Goal: Task Accomplishment & Management: Complete application form

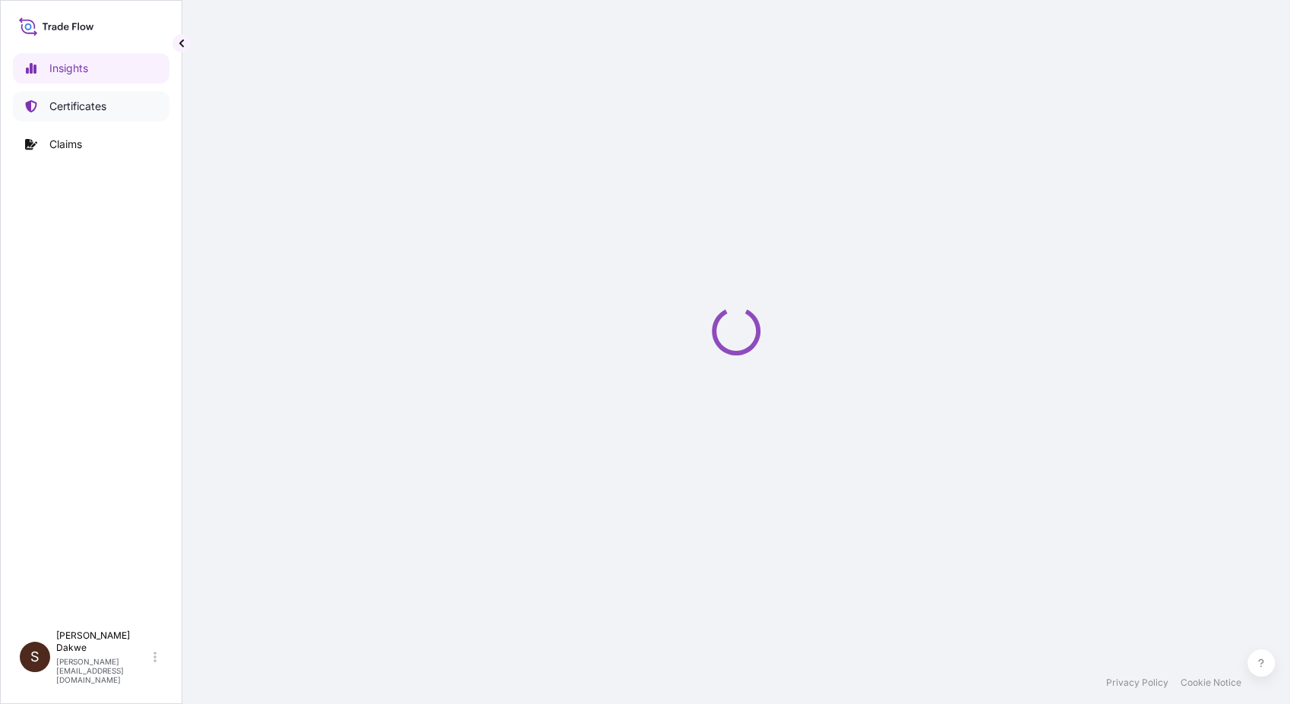
select select "2025"
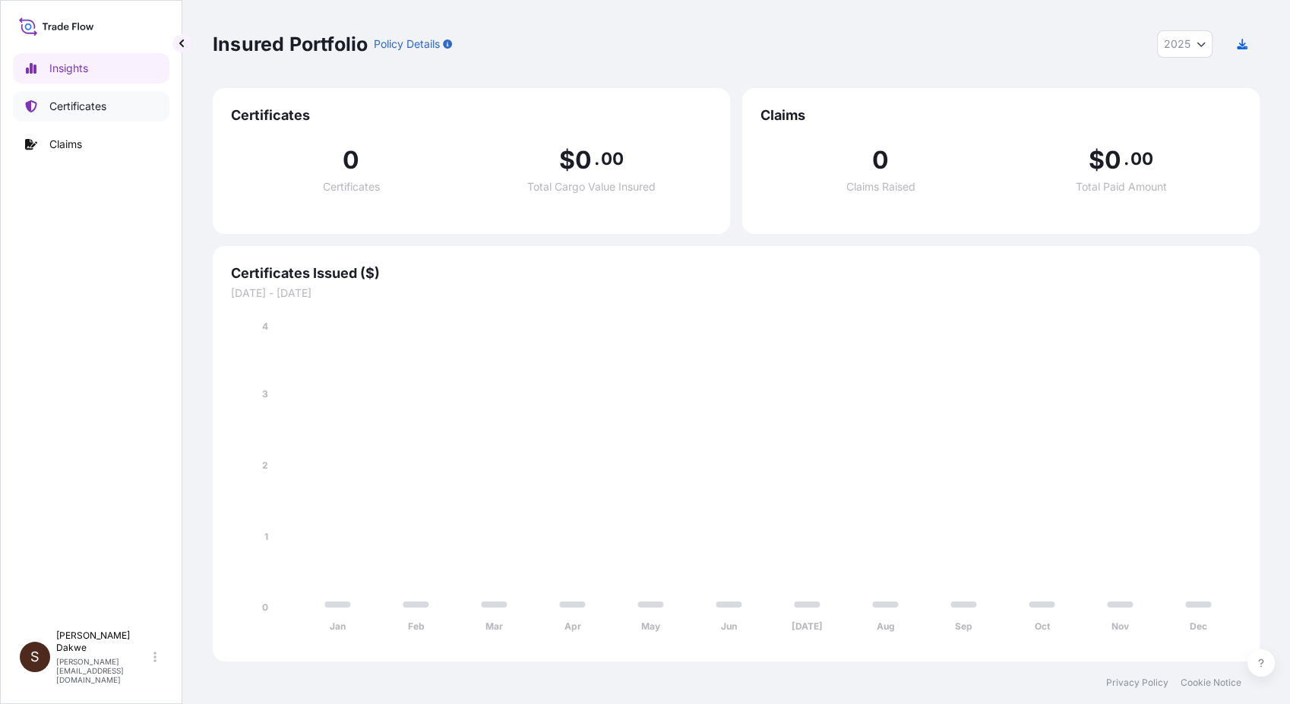
click at [62, 97] on link "Certificates" at bounding box center [91, 106] width 157 height 30
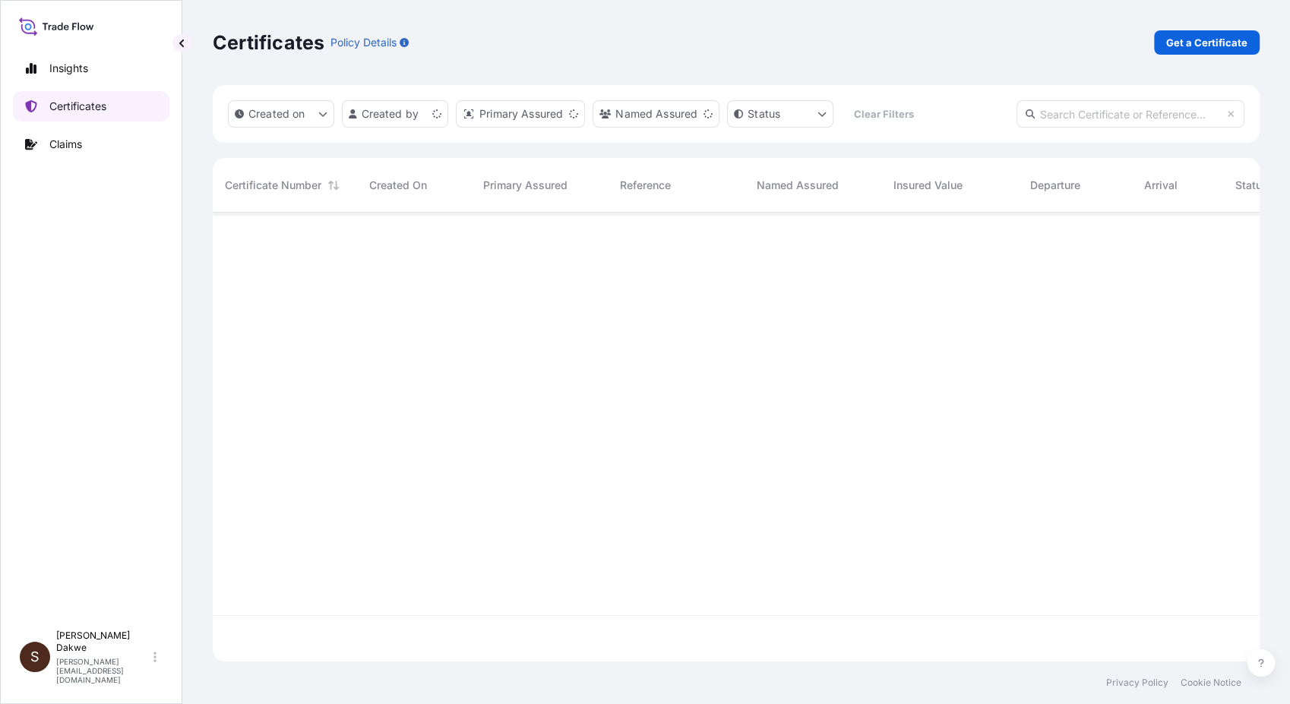
scroll to position [444, 1033]
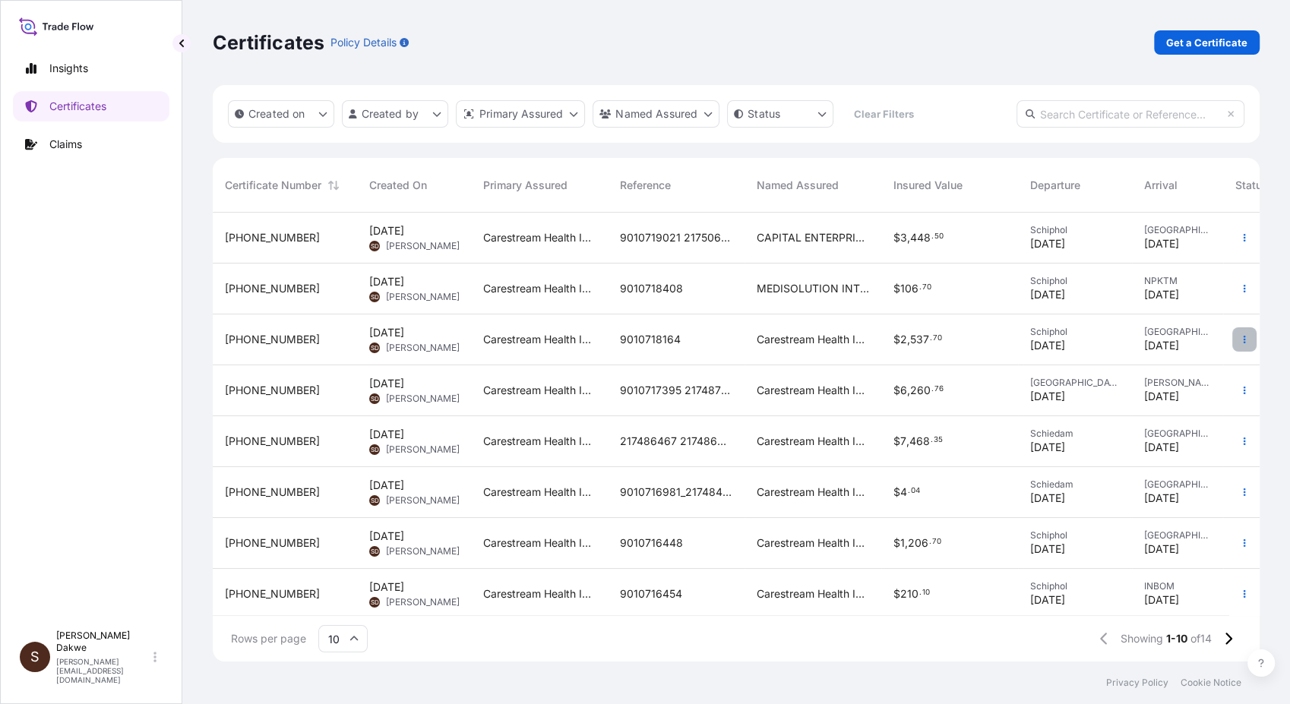
click at [1160, 341] on icon "button" at bounding box center [1244, 339] width 9 height 9
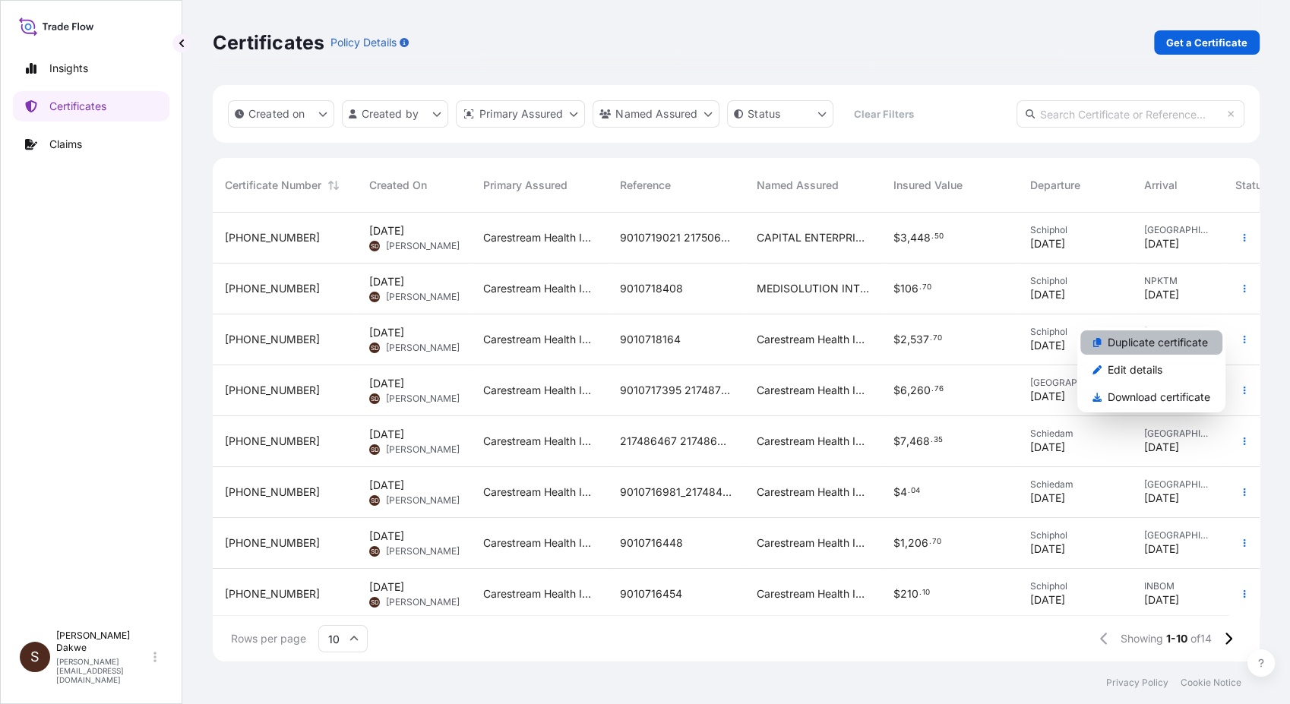
click at [1160, 341] on p "Duplicate certificate" at bounding box center [1158, 342] width 100 height 15
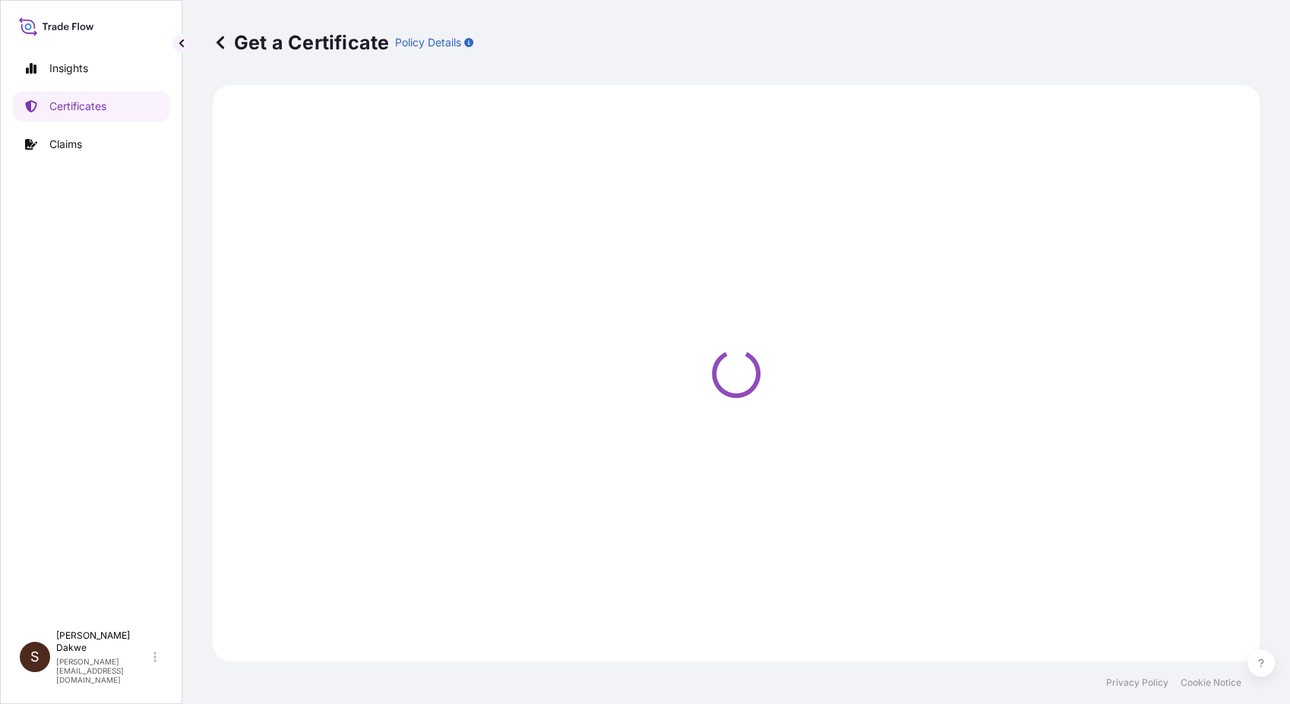
select select "Road / [GEOGRAPHIC_DATA]"
select select "Air"
select select "Road / [GEOGRAPHIC_DATA]"
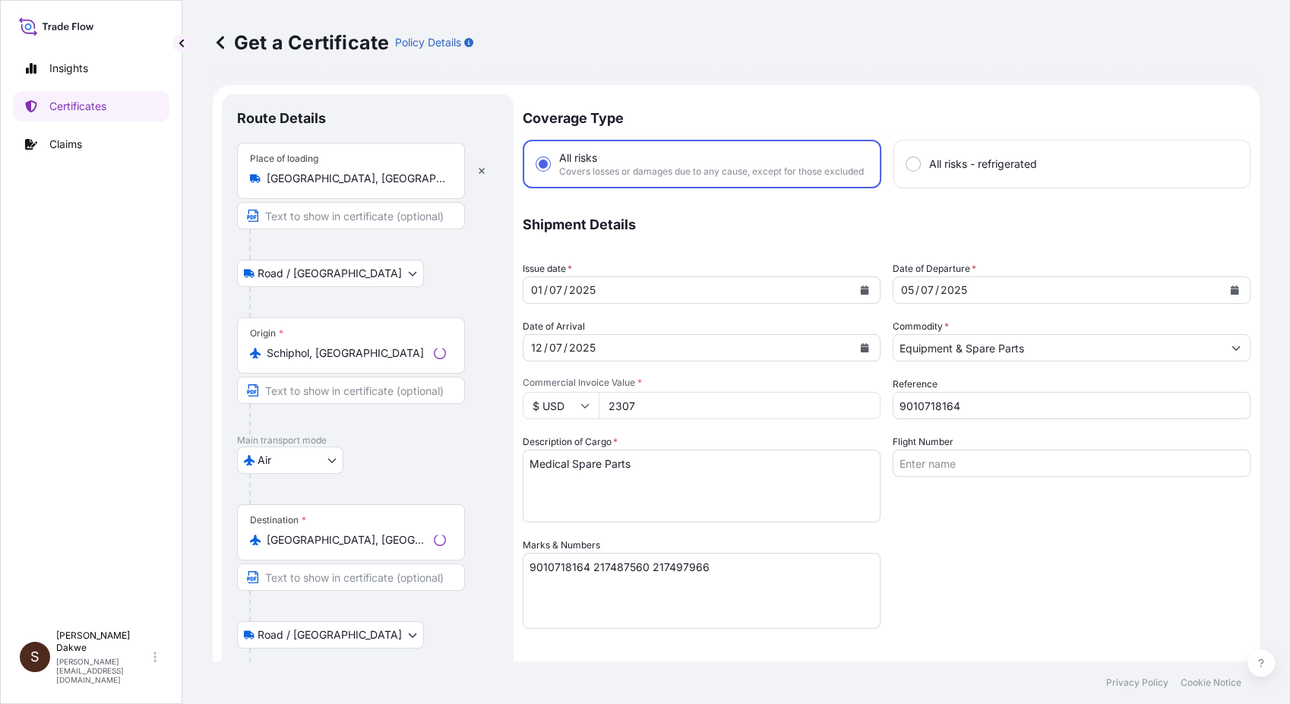
select select "32088"
click at [72, 65] on p "Insights" at bounding box center [68, 68] width 39 height 15
select select "2025"
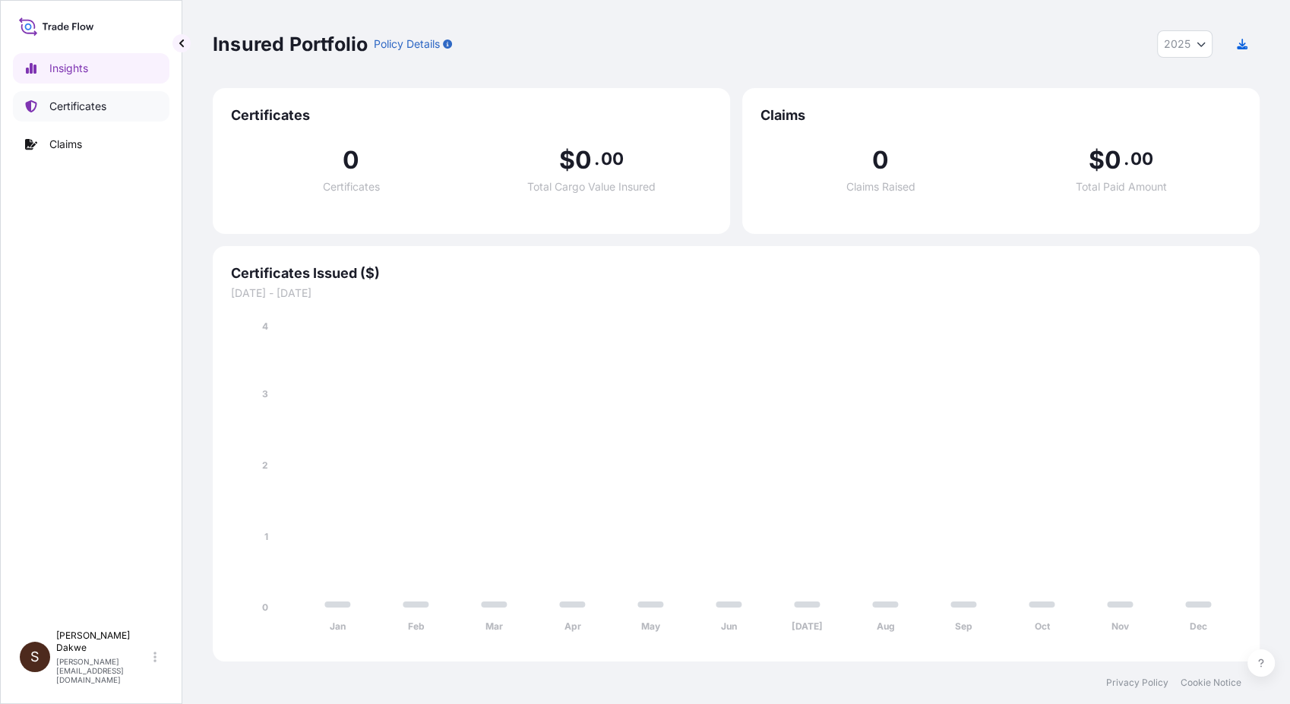
click at [93, 108] on p "Certificates" at bounding box center [77, 106] width 57 height 15
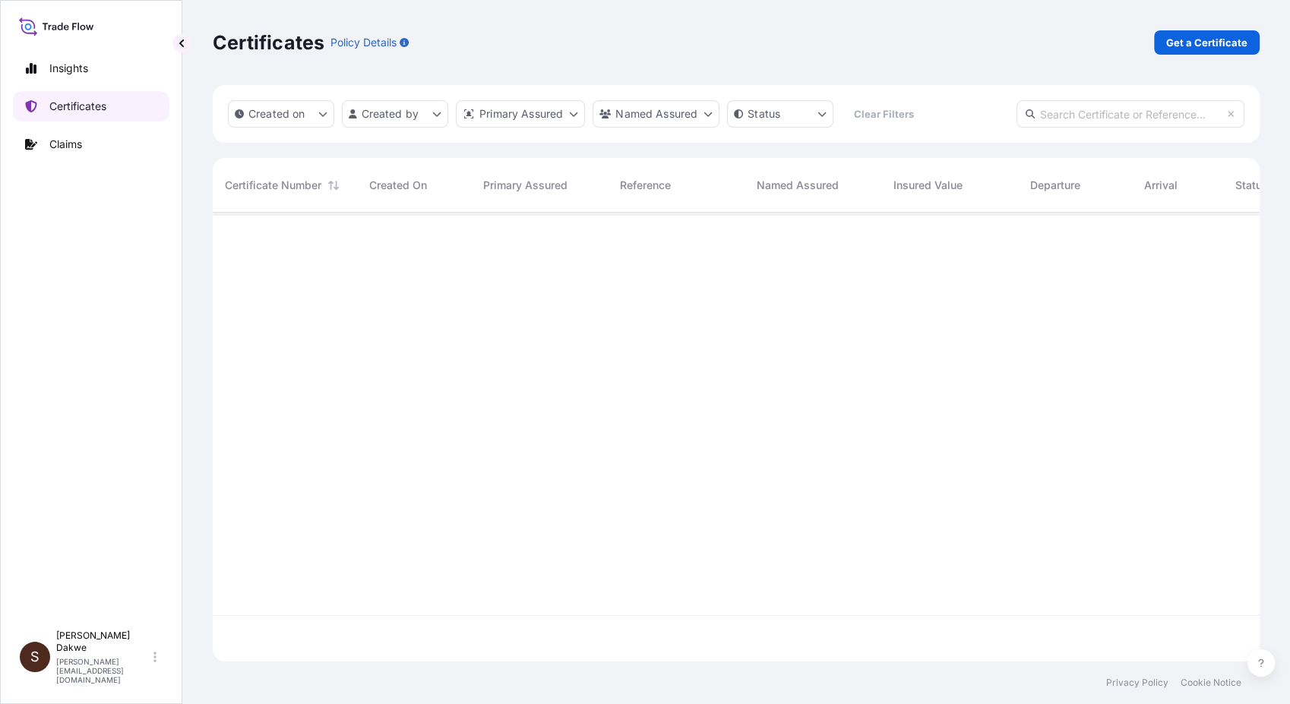
scroll to position [444, 1033]
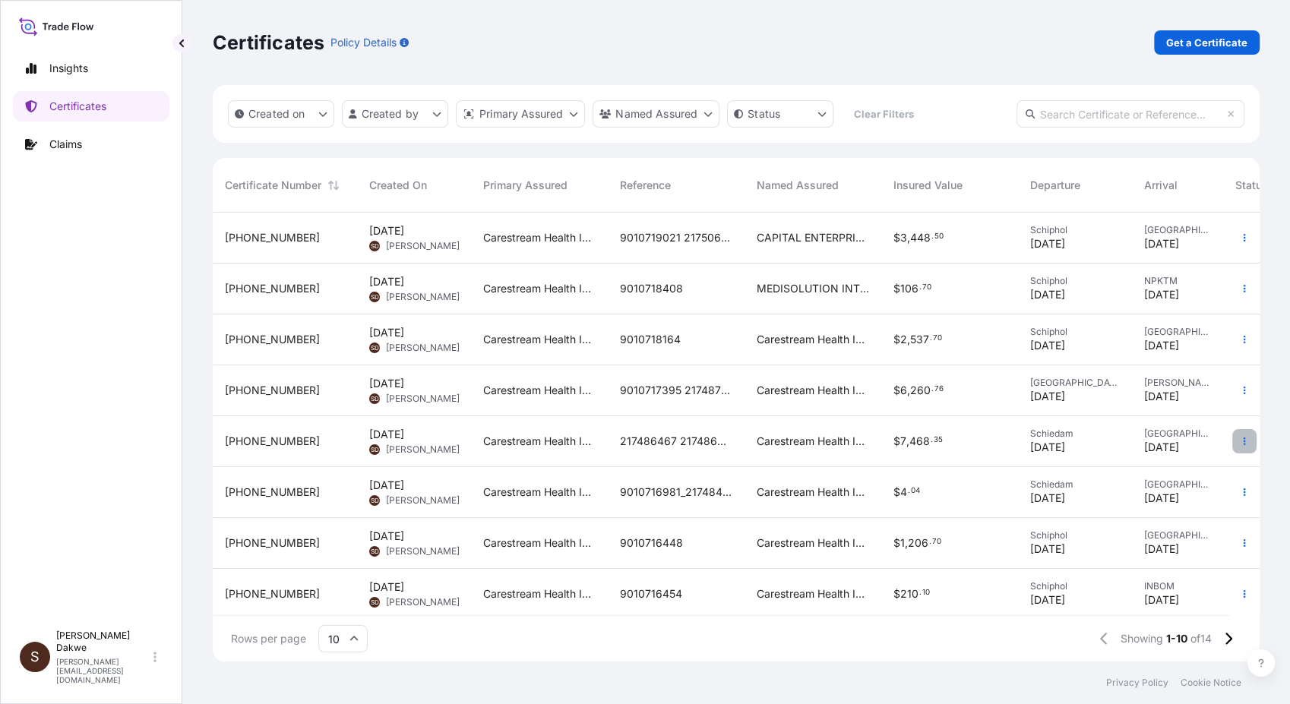
click at [1160, 441] on icon "button" at bounding box center [1244, 441] width 9 height 9
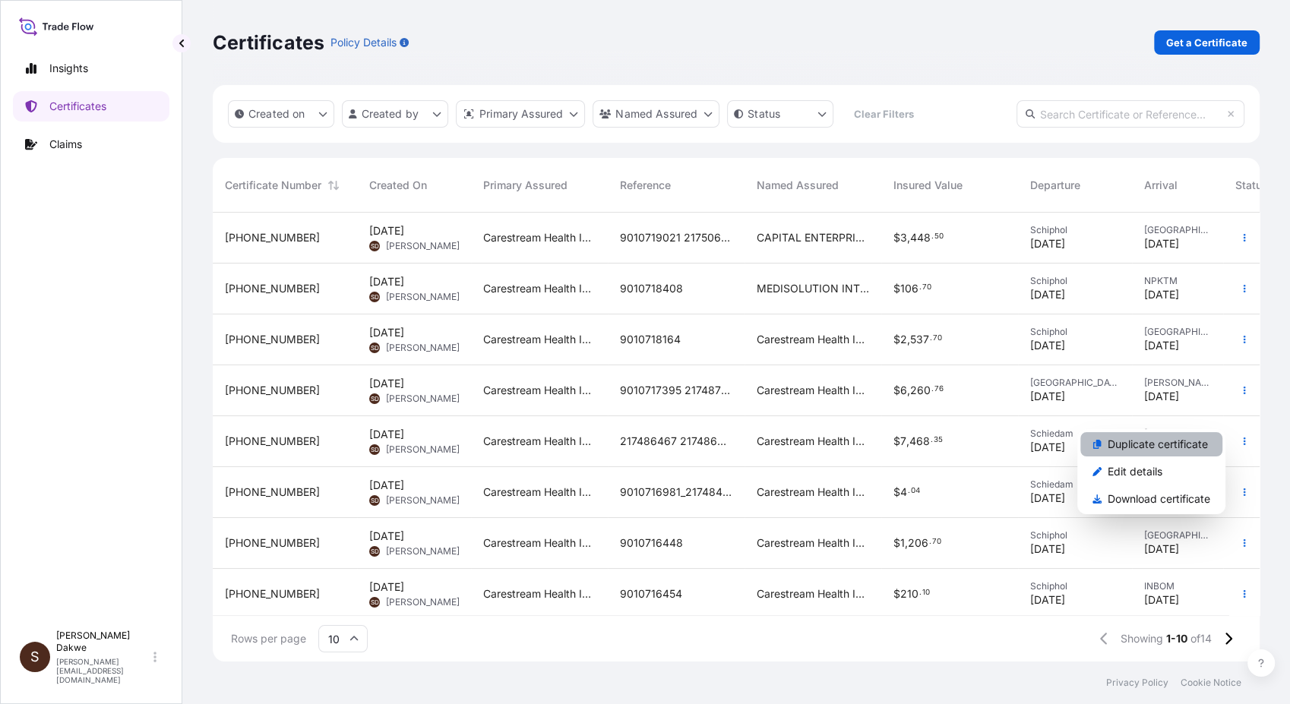
click at [1160, 444] on p "Duplicate certificate" at bounding box center [1158, 444] width 100 height 15
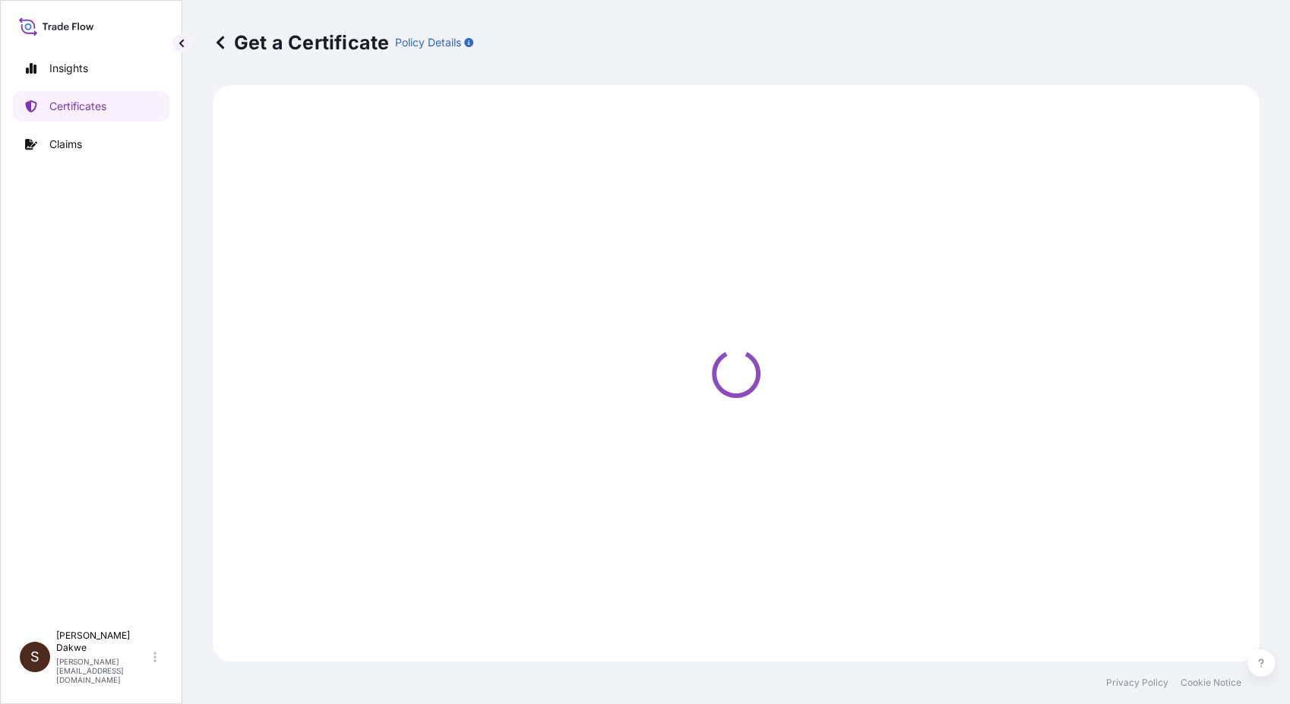
select select "Road / [GEOGRAPHIC_DATA]"
select select "Air"
select select "Road / [GEOGRAPHIC_DATA]"
select select "32088"
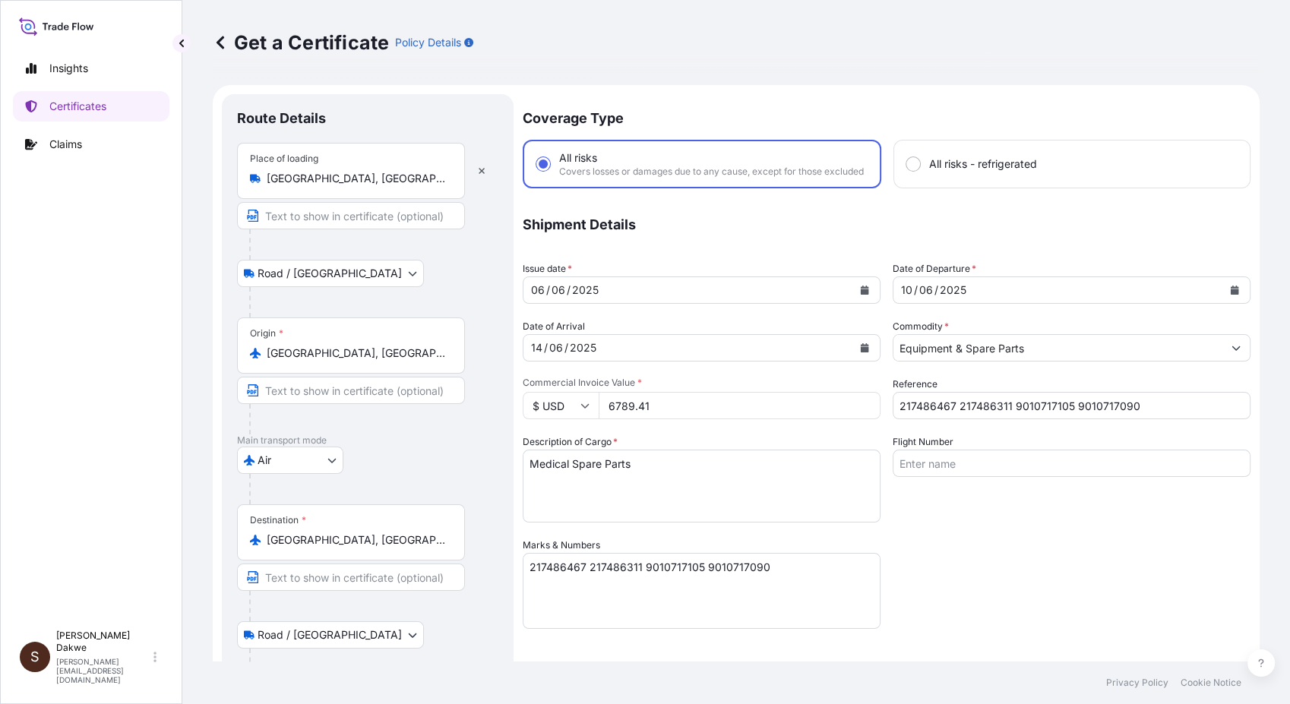
click at [861, 295] on icon "Calendar" at bounding box center [865, 290] width 8 height 9
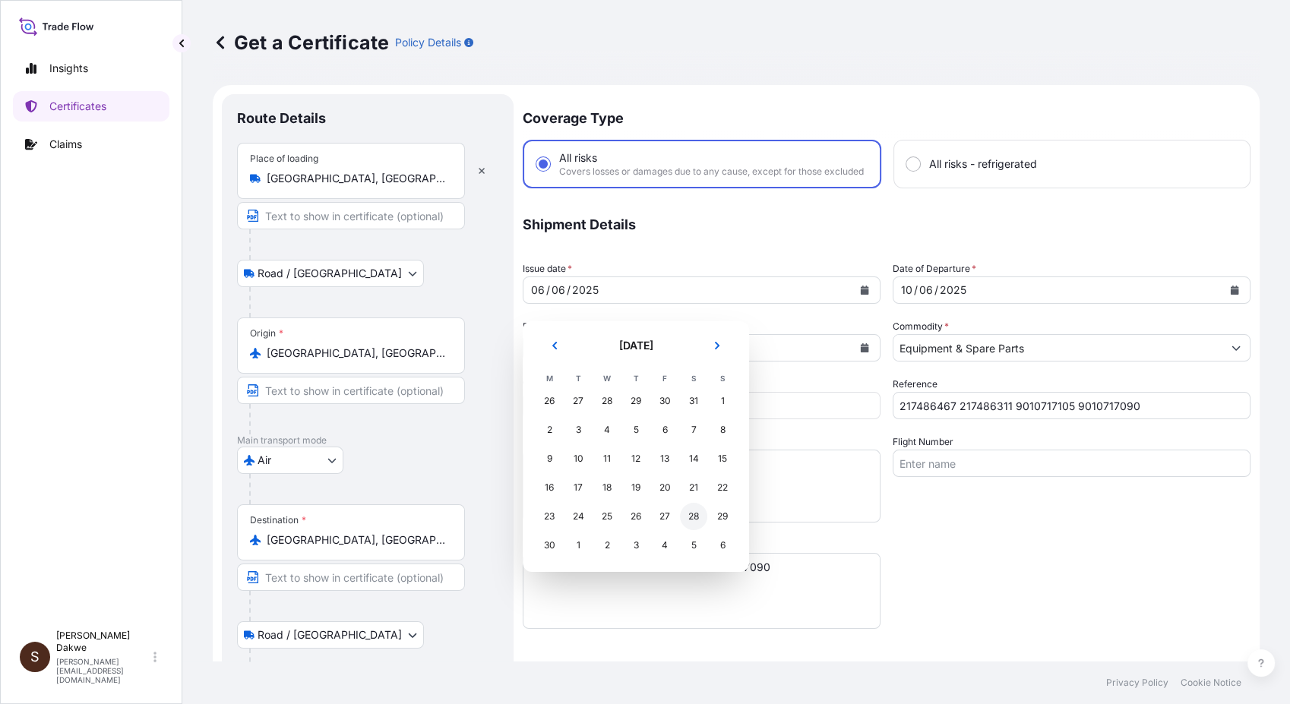
click at [694, 516] on div "28" at bounding box center [693, 516] width 27 height 27
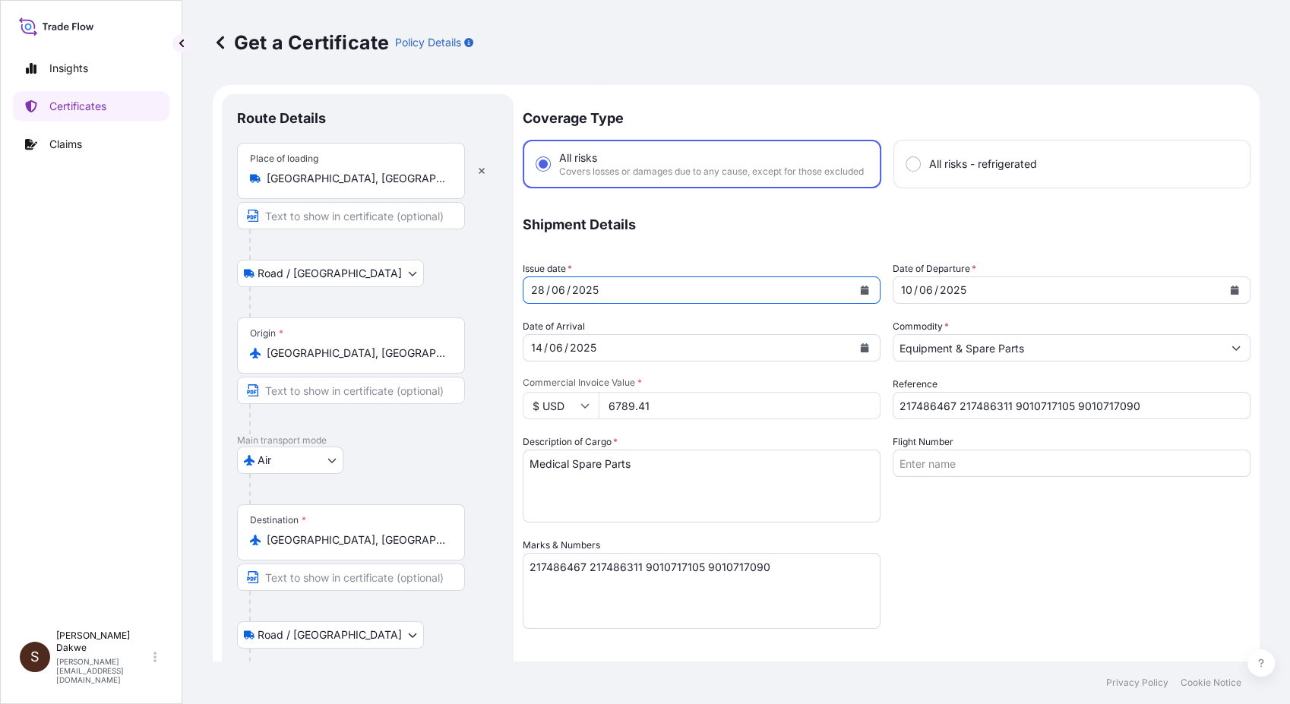
click at [863, 300] on button "Calendar" at bounding box center [865, 290] width 24 height 24
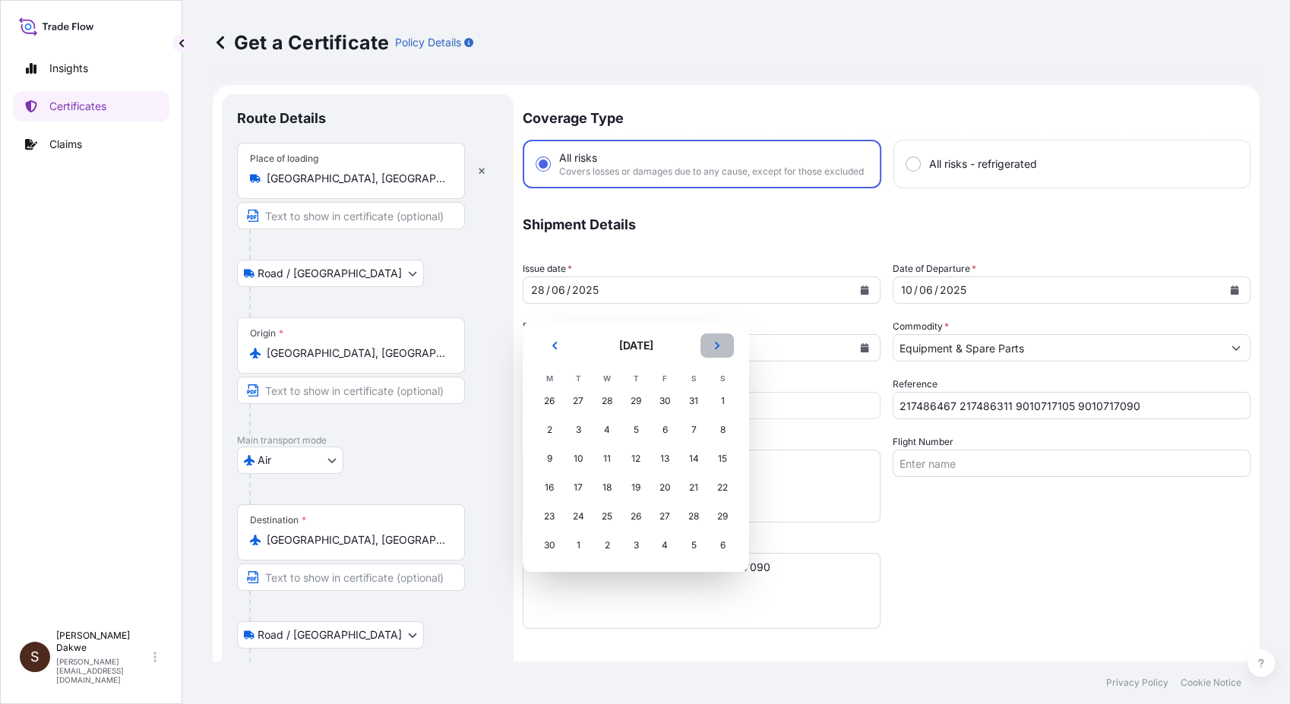
click at [720, 344] on icon "Next" at bounding box center [717, 345] width 9 height 9
click at [720, 346] on icon "Next" at bounding box center [717, 345] width 9 height 9
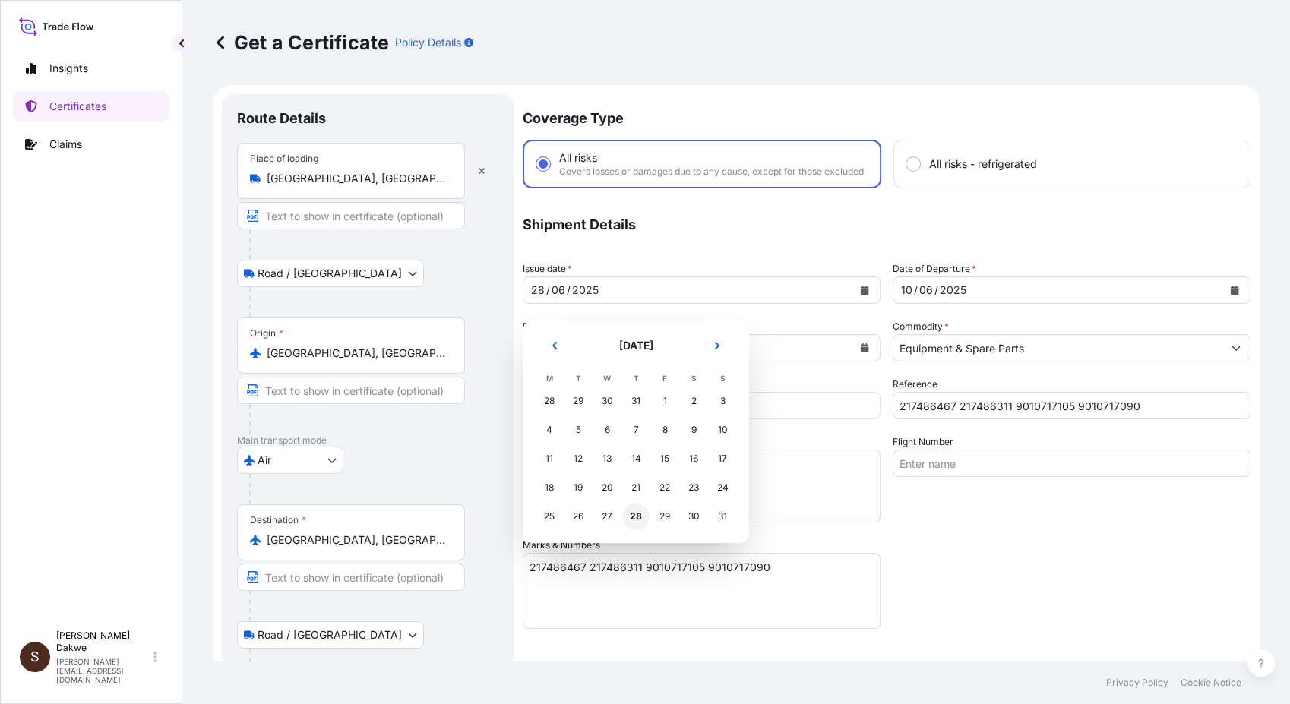
click at [634, 520] on div "28" at bounding box center [635, 516] width 27 height 27
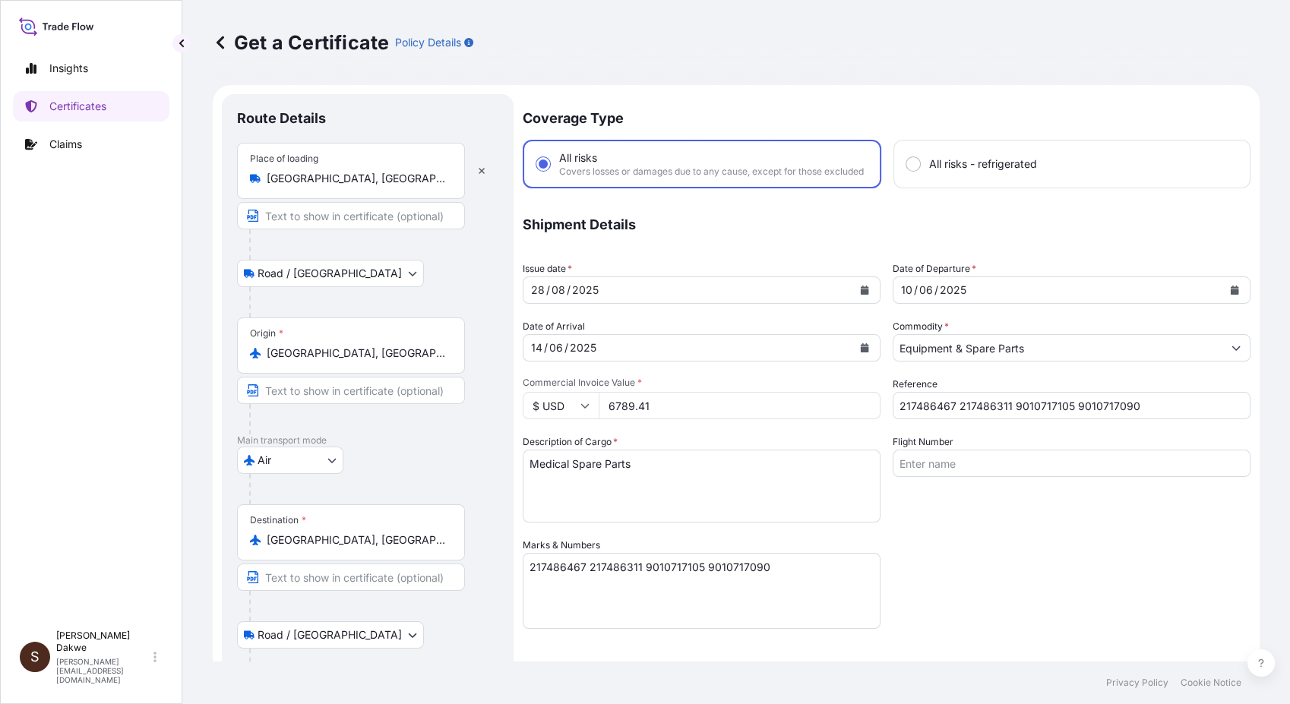
click at [1052, 223] on p "Shipment Details" at bounding box center [887, 225] width 728 height 43
click at [1160, 295] on icon "Calendar" at bounding box center [1234, 290] width 9 height 9
click at [861, 353] on icon "Calendar" at bounding box center [864, 347] width 9 height 9
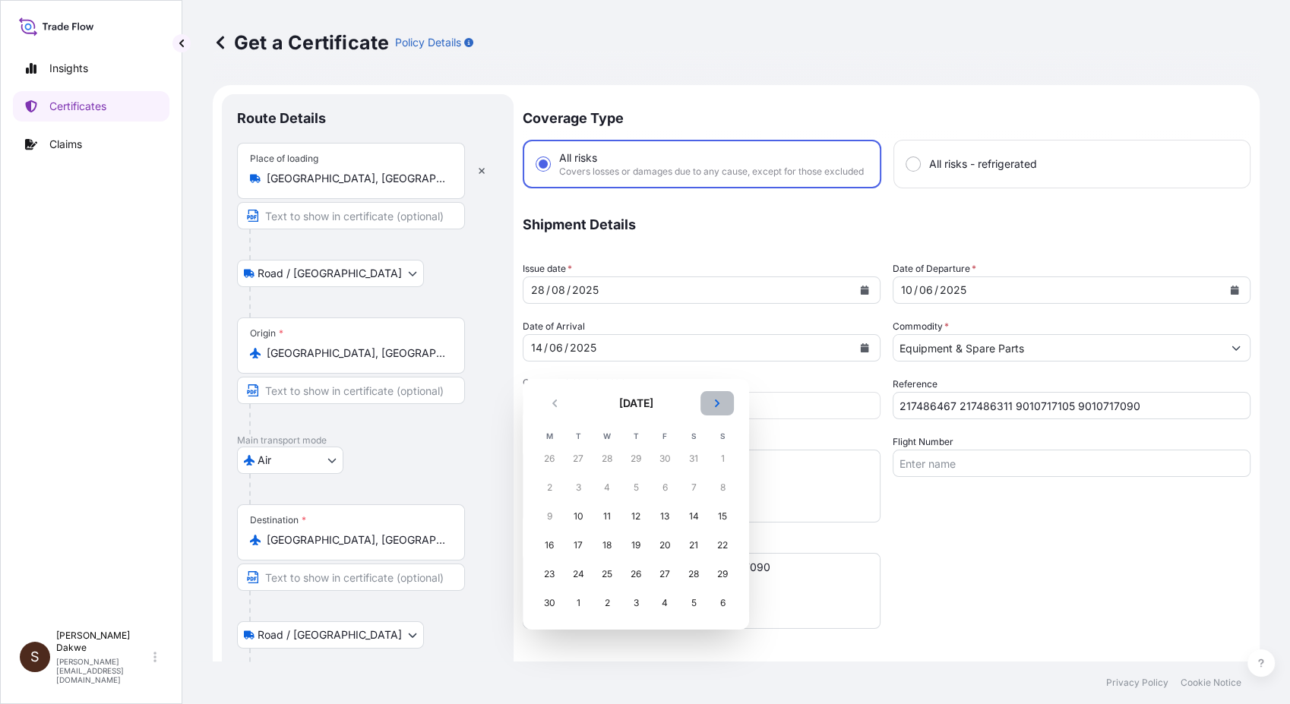
click at [710, 401] on button "Next" at bounding box center [717, 403] width 33 height 24
click at [711, 402] on button "Next" at bounding box center [717, 403] width 33 height 24
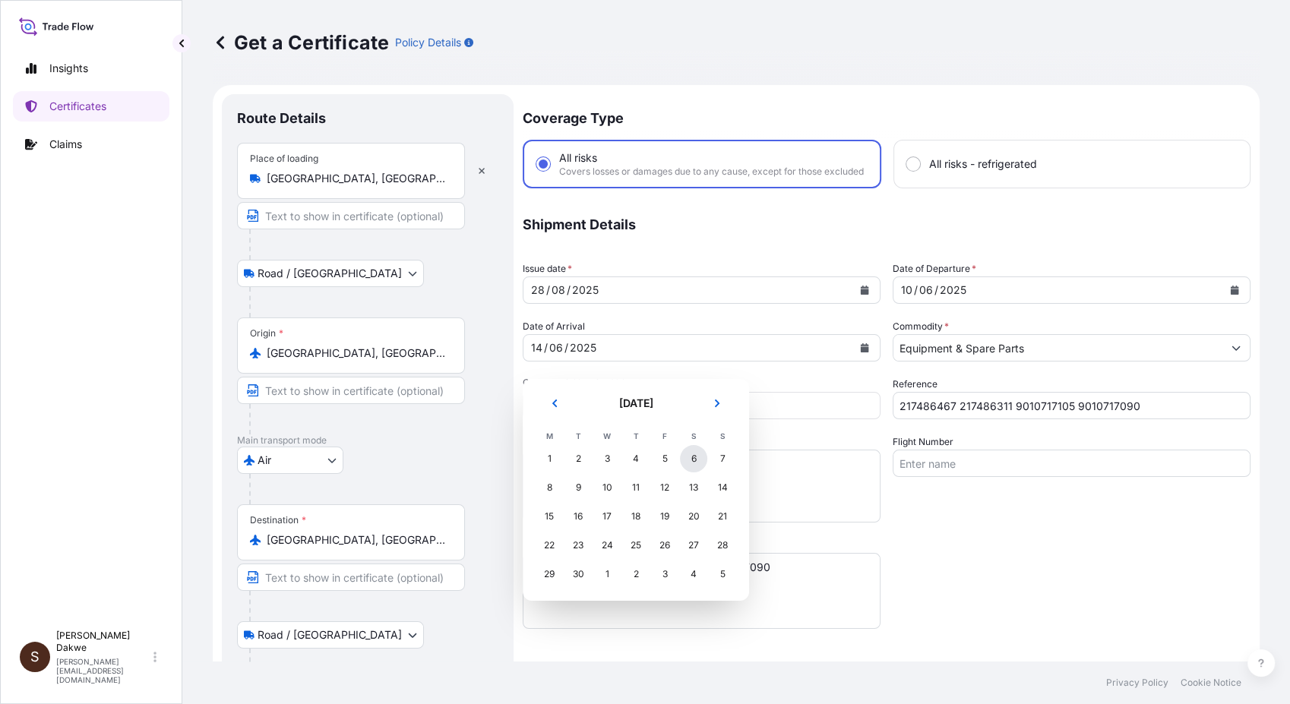
click at [697, 459] on div "6" at bounding box center [693, 458] width 27 height 27
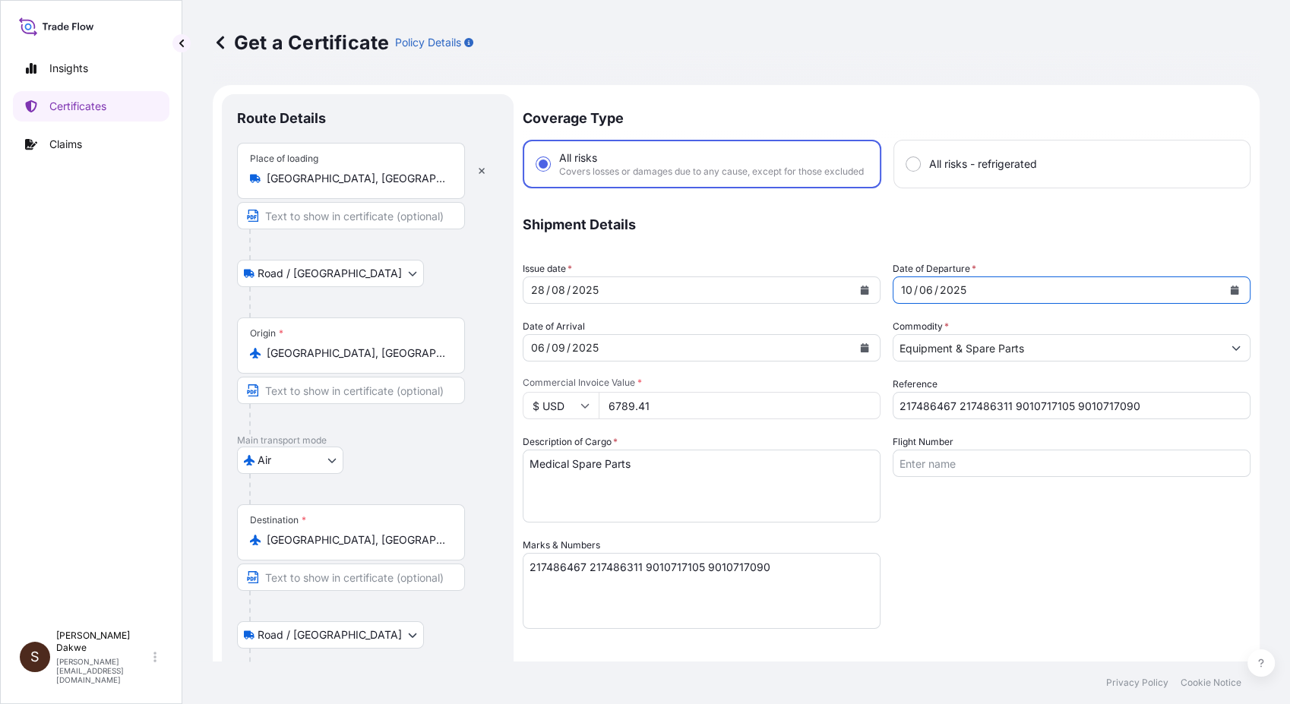
click at [1160, 295] on icon "Calendar" at bounding box center [1235, 290] width 8 height 9
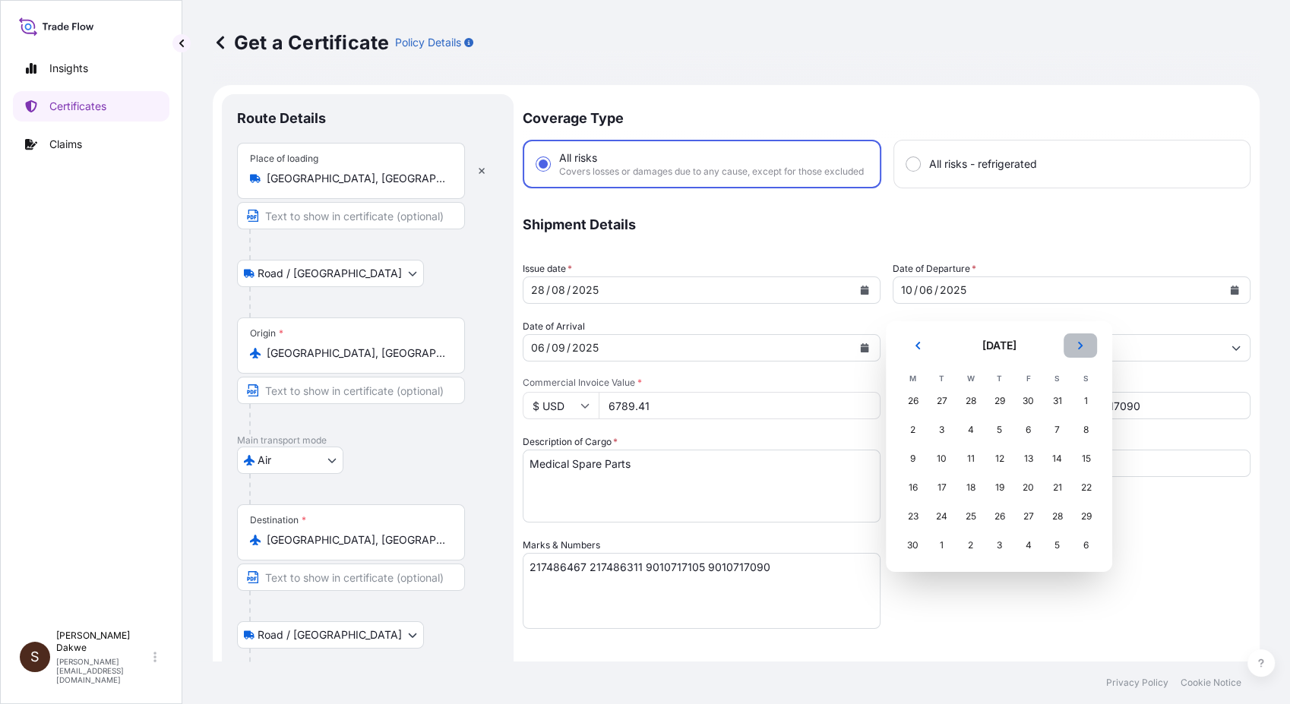
click at [1077, 343] on icon "Next" at bounding box center [1080, 345] width 9 height 9
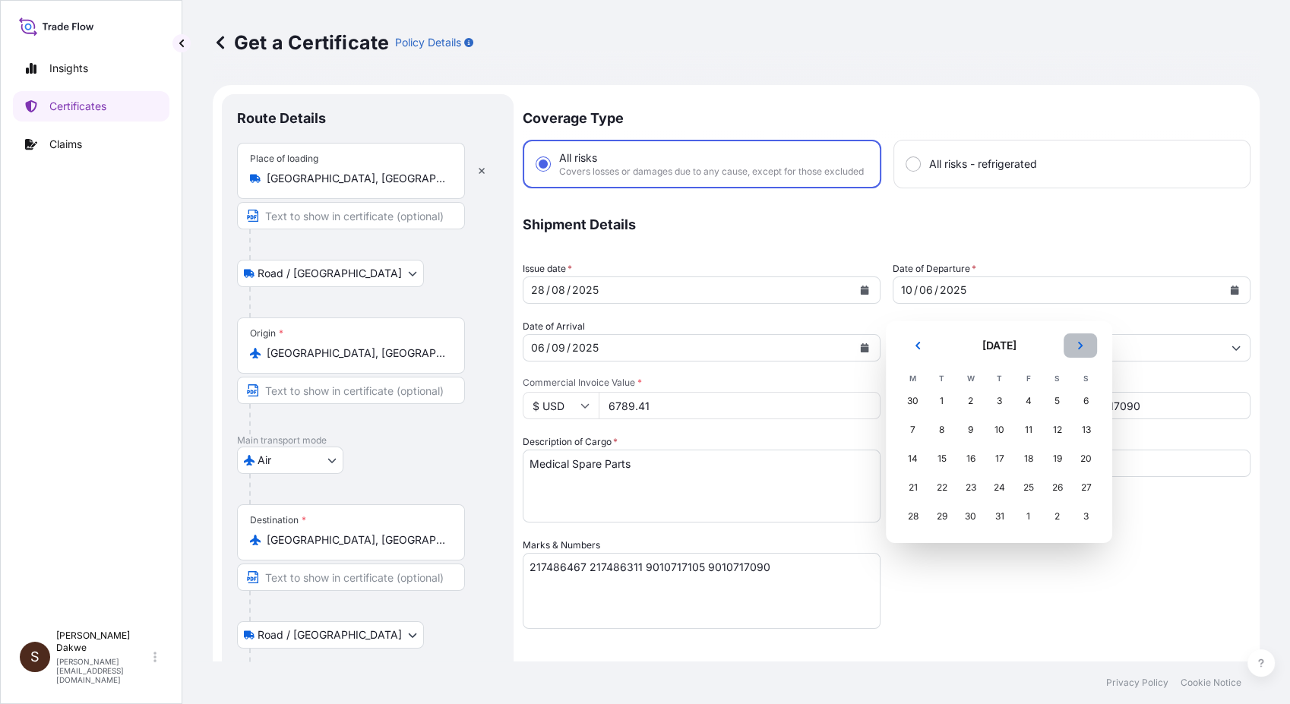
click at [1077, 343] on icon "Next" at bounding box center [1080, 345] width 9 height 9
click at [998, 518] on div "28" at bounding box center [999, 516] width 27 height 27
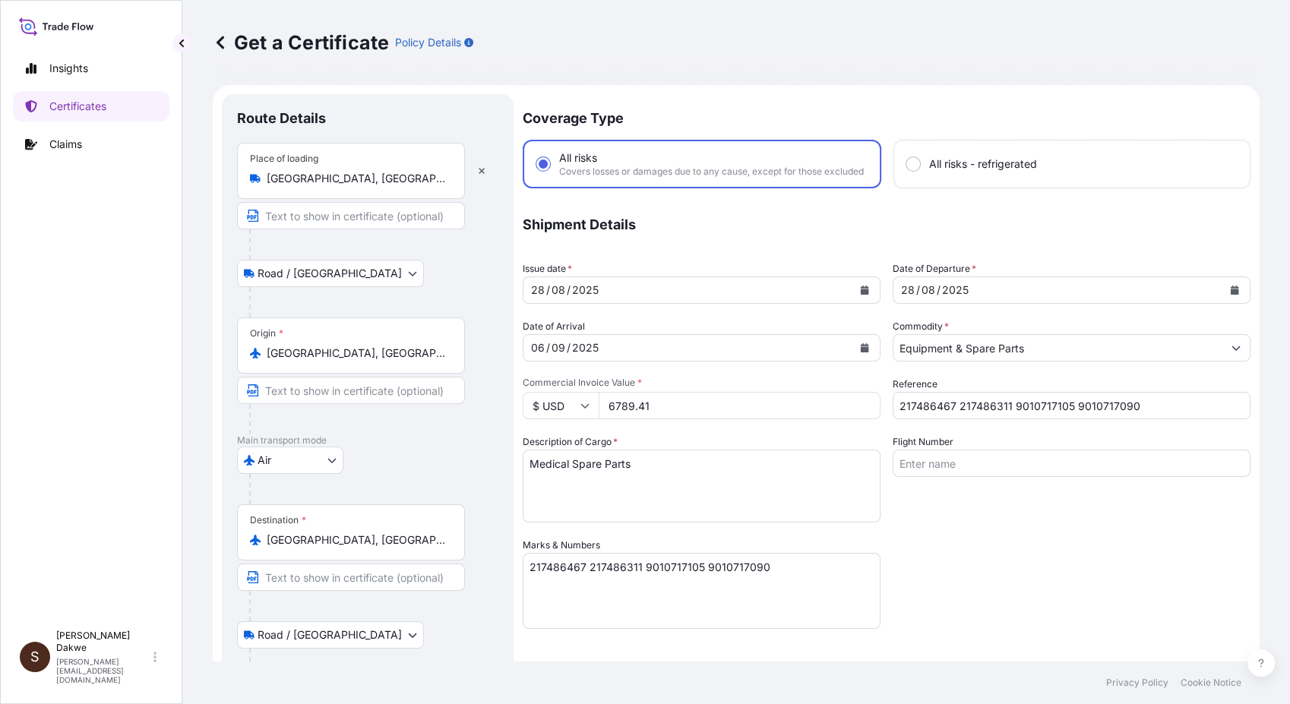
click at [1020, 246] on p "Shipment Details" at bounding box center [887, 225] width 728 height 43
drag, startPoint x: 669, startPoint y: 419, endPoint x: 597, endPoint y: 419, distance: 71.4
click at [597, 419] on div "$ USD 6789.41" at bounding box center [702, 405] width 358 height 27
drag, startPoint x: 644, startPoint y: 422, endPoint x: 595, endPoint y: 422, distance: 48.6
click at [595, 419] on div "$ USD 66" at bounding box center [702, 405] width 358 height 27
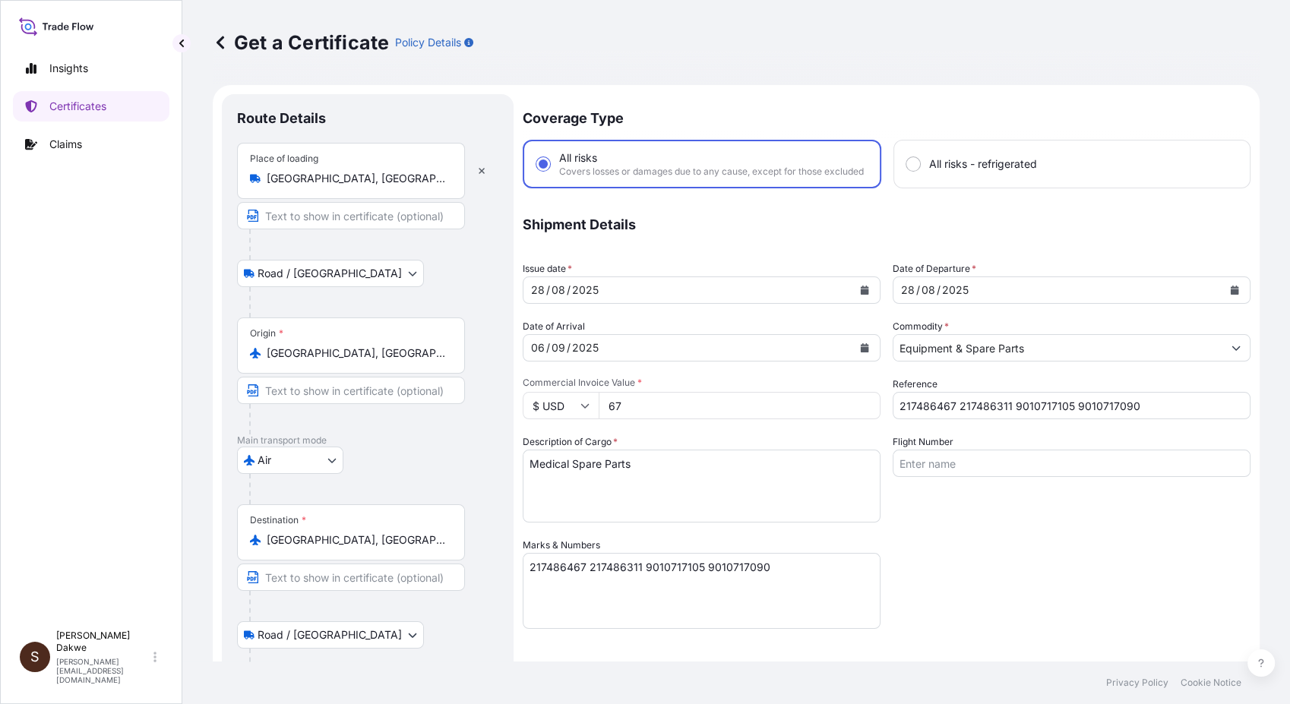
click at [1113, 514] on div "Flight Number" at bounding box center [1072, 479] width 358 height 88
click at [745, 419] on input "67" at bounding box center [740, 405] width 282 height 27
type input "67.00"
click at [1081, 602] on div "Coverage Type All risks Covers losses or damages due to any cause, except for t…" at bounding box center [887, 482] width 728 height 776
drag, startPoint x: 1151, startPoint y: 418, endPoint x: 882, endPoint y: 412, distance: 269.1
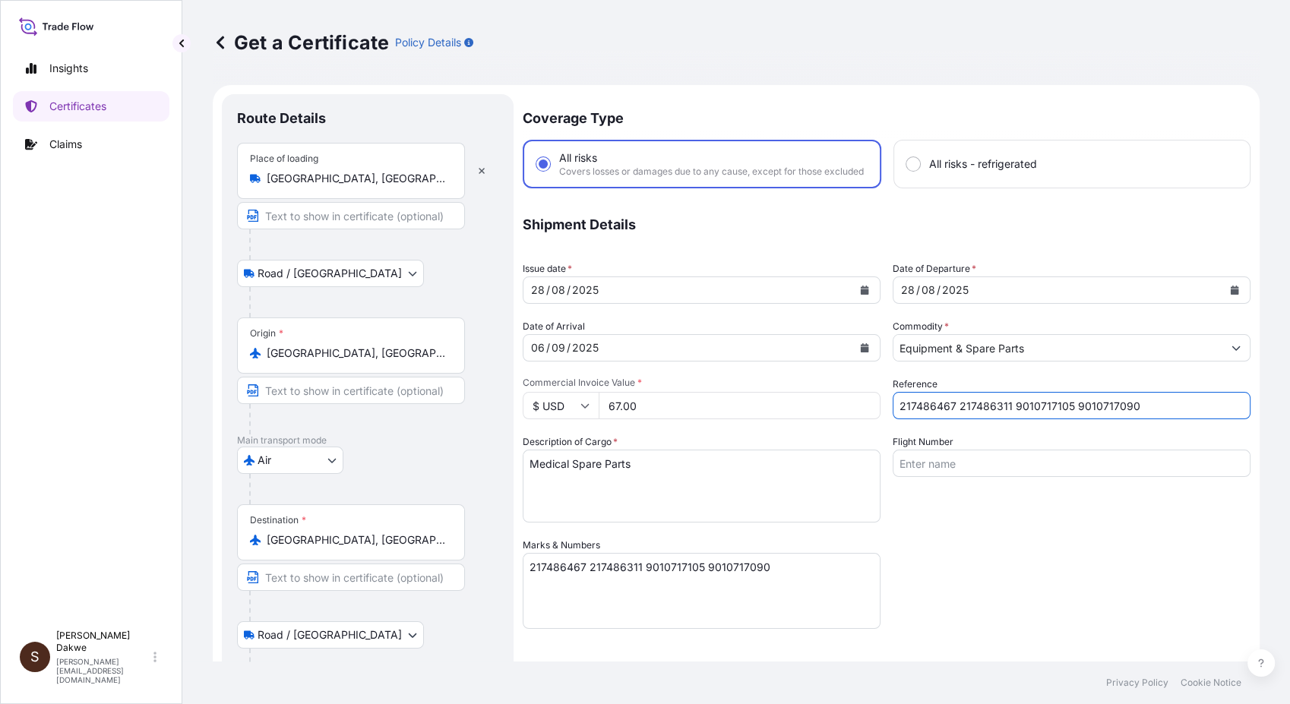
click at [882, 412] on div "Coverage Type All risks Covers losses or damages due to any cause, except for t…" at bounding box center [887, 482] width 728 height 776
paste input "521576"
type input "217521576"
drag, startPoint x: 988, startPoint y: 416, endPoint x: 859, endPoint y: 415, distance: 129.2
click at [859, 415] on div "Coverage Type All risks Covers losses or damages due to any cause, except for t…" at bounding box center [887, 482] width 728 height 776
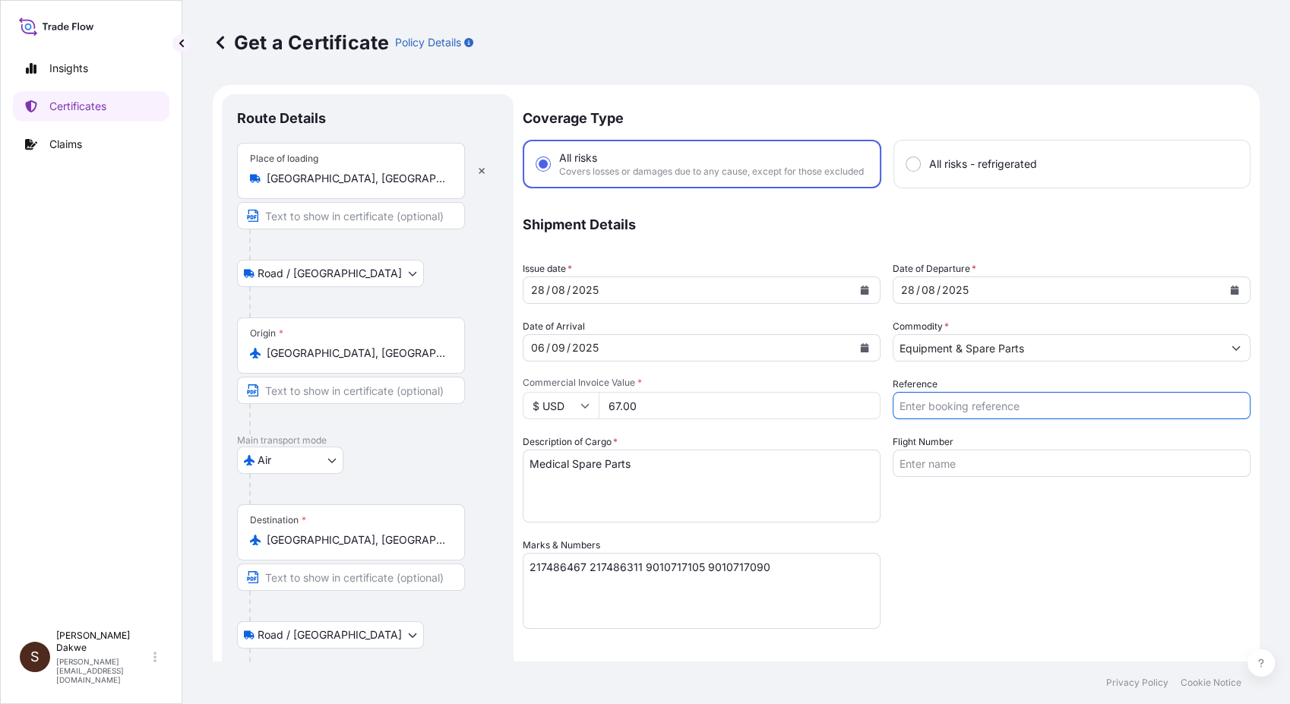
click at [993, 413] on input "Reference" at bounding box center [1072, 405] width 358 height 27
paste input "9010720606"
type input "9010720606"
click at [923, 523] on div "Flight Number" at bounding box center [1072, 479] width 358 height 88
drag, startPoint x: 786, startPoint y: 577, endPoint x: 416, endPoint y: 574, distance: 369.3
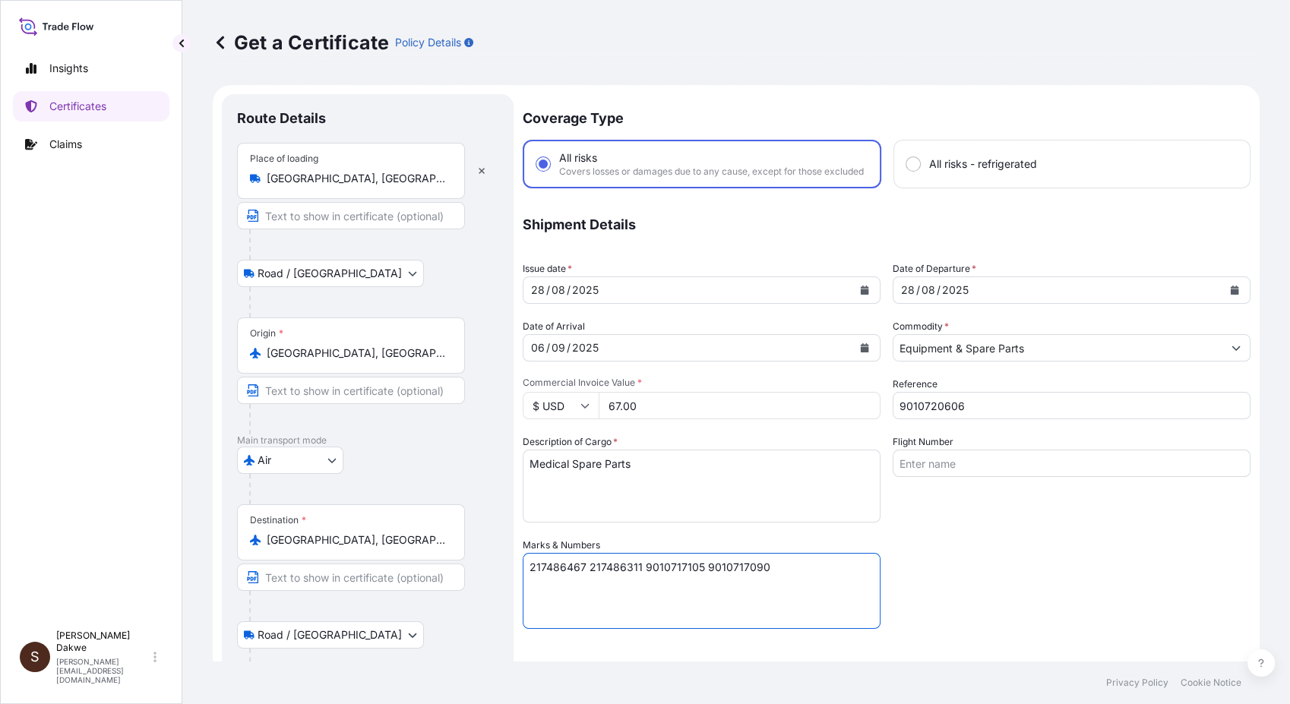
click at [416, 574] on form "Route Details Place of loading [GEOGRAPHIC_DATA], [GEOGRAPHIC_DATA] Road / [GEO…" at bounding box center [736, 503] width 1047 height 837
paste textarea "9010720606"
paste textarea "217521576"
type textarea "9010720606 217521576"
click at [1009, 591] on div "Coverage Type All risks Covers losses or damages due to any cause, except for t…" at bounding box center [887, 482] width 728 height 776
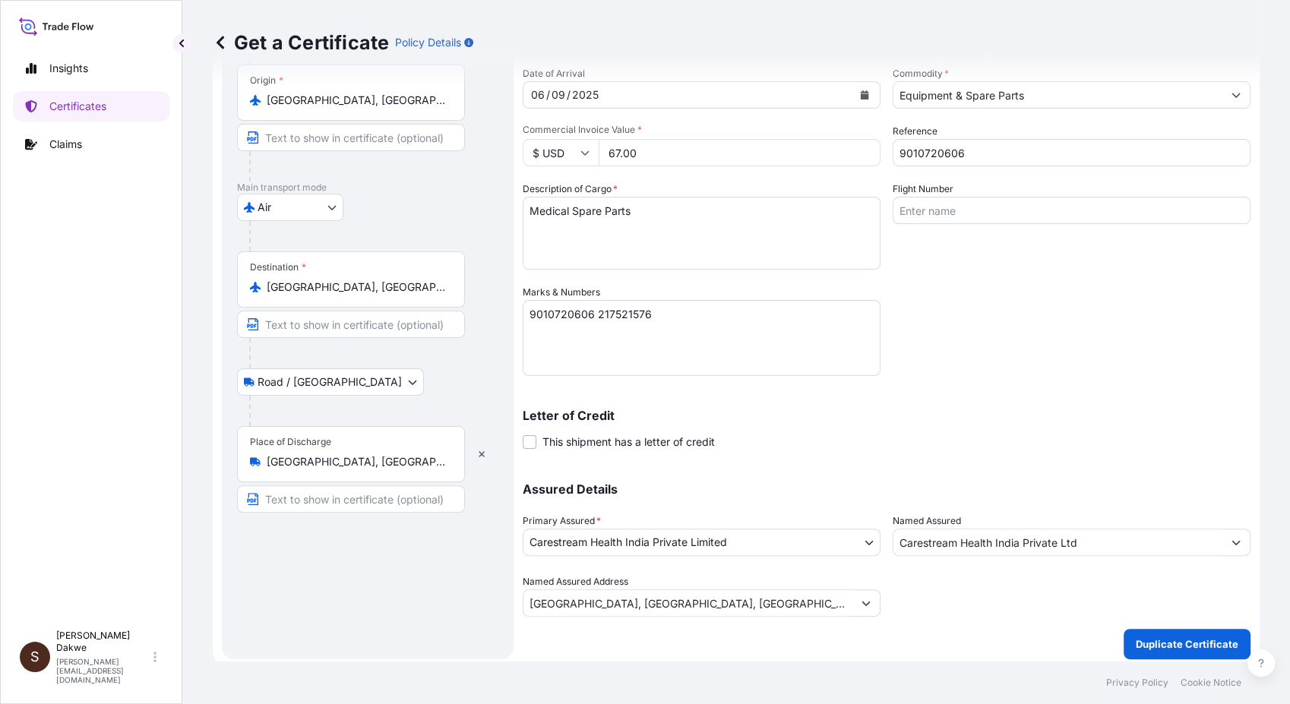
scroll to position [271, 0]
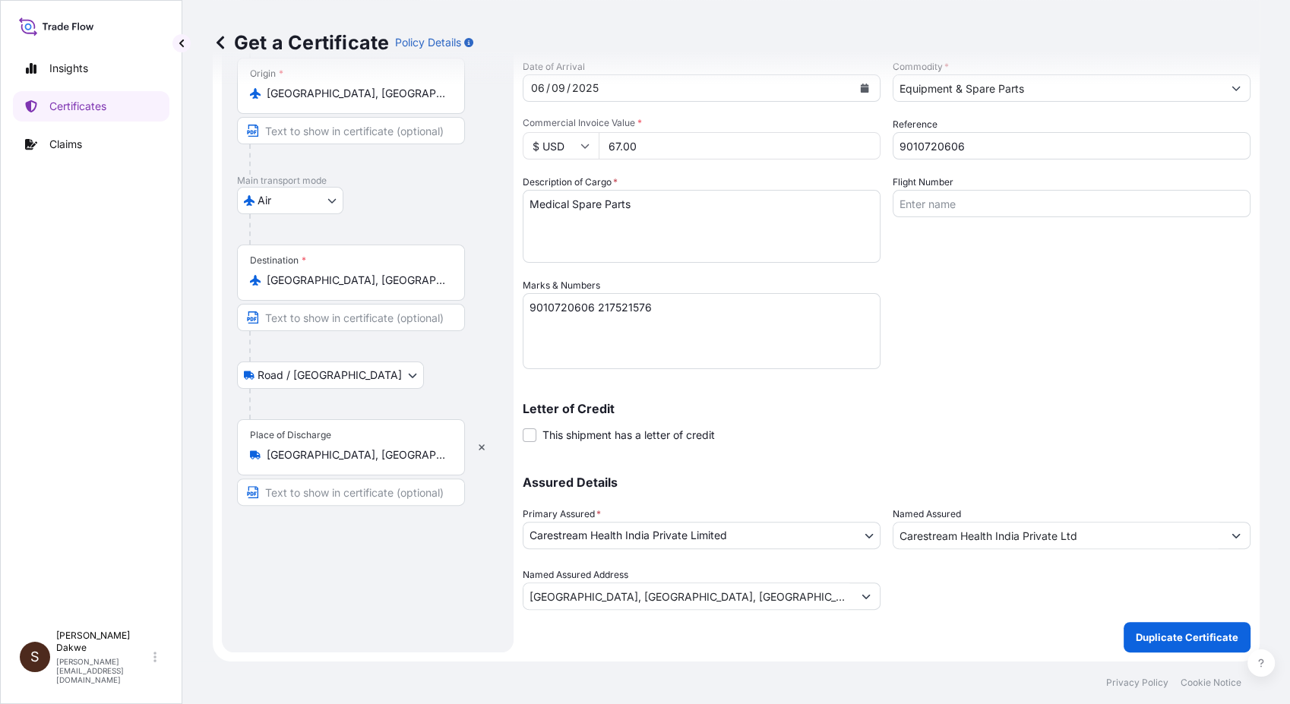
click at [853, 593] on button "Show suggestions" at bounding box center [866, 596] width 27 height 27
click at [970, 593] on div at bounding box center [1072, 589] width 358 height 43
click at [738, 599] on input "[GEOGRAPHIC_DATA], [GEOGRAPHIC_DATA], [GEOGRAPHIC_DATA]" at bounding box center [688, 596] width 329 height 27
drag, startPoint x: 515, startPoint y: 593, endPoint x: 422, endPoint y: 586, distance: 93.0
click at [422, 586] on form "Route Details Place of loading [GEOGRAPHIC_DATA], [GEOGRAPHIC_DATA] Road / [GEO…" at bounding box center [736, 243] width 1047 height 837
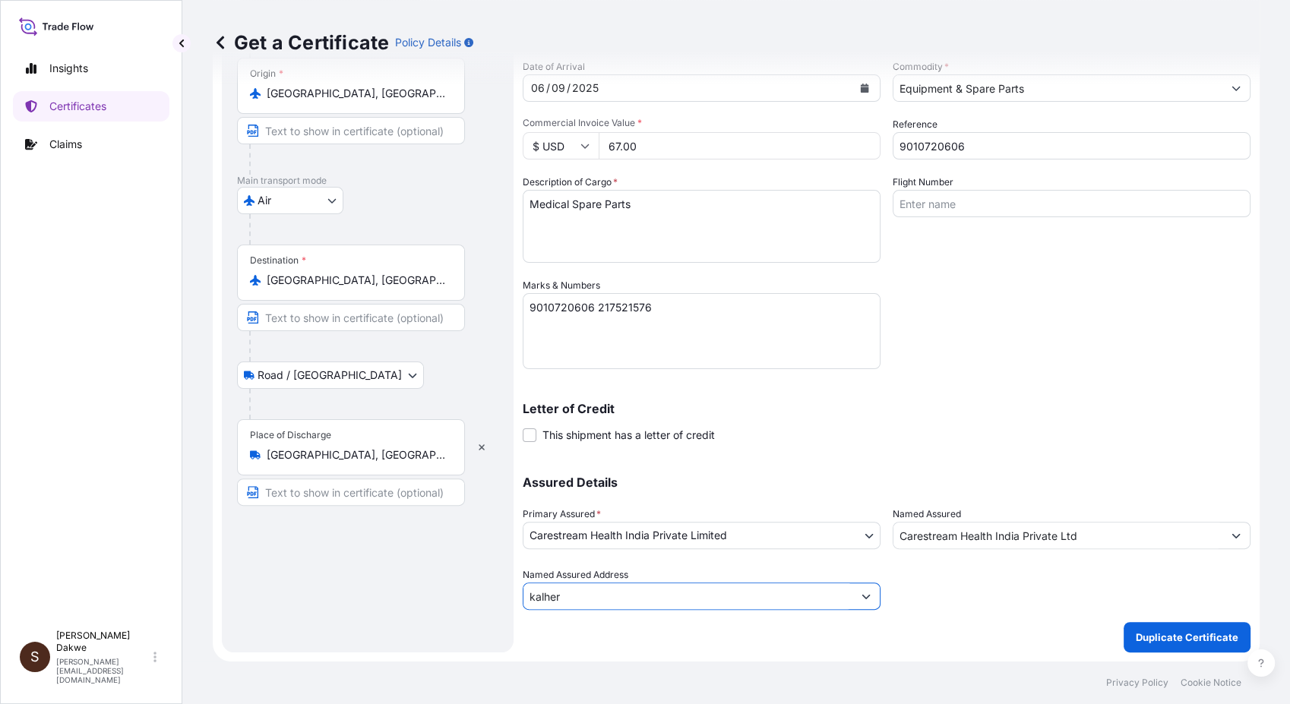
type input "kalher"
click at [652, 591] on input "Named Assured Address" at bounding box center [688, 596] width 329 height 27
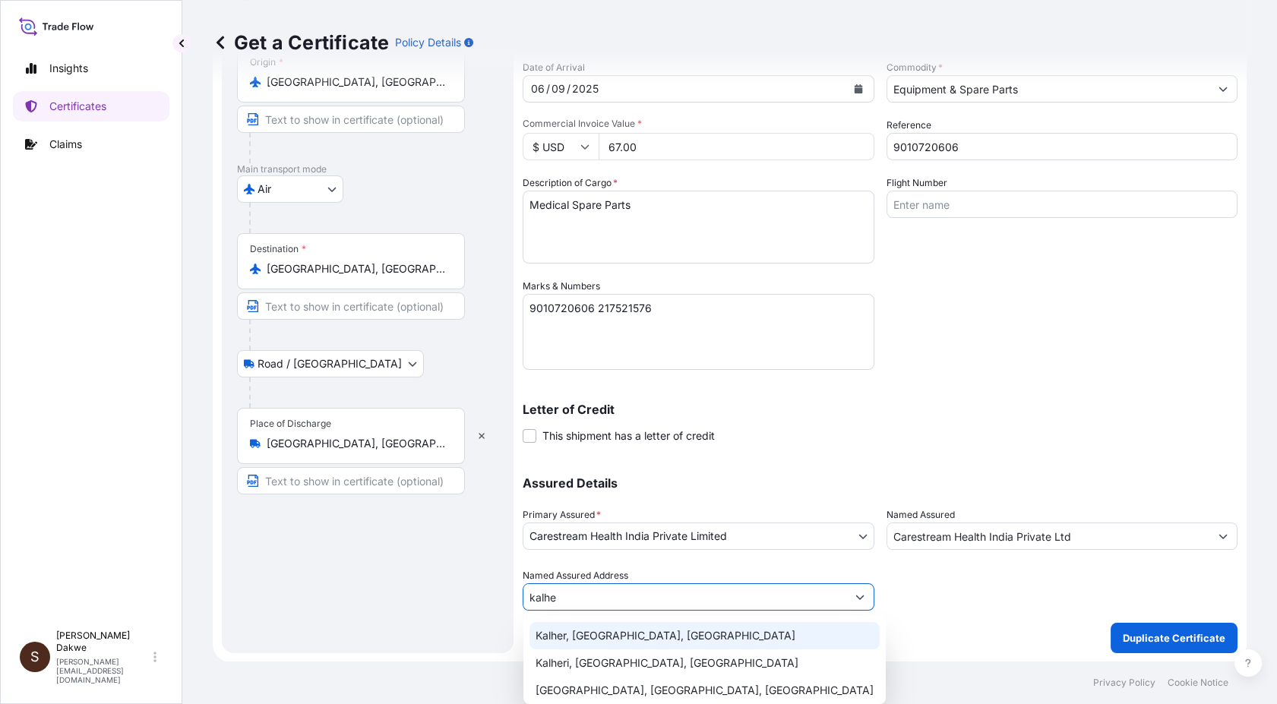
click at [575, 593] on input "kalhe" at bounding box center [685, 597] width 323 height 27
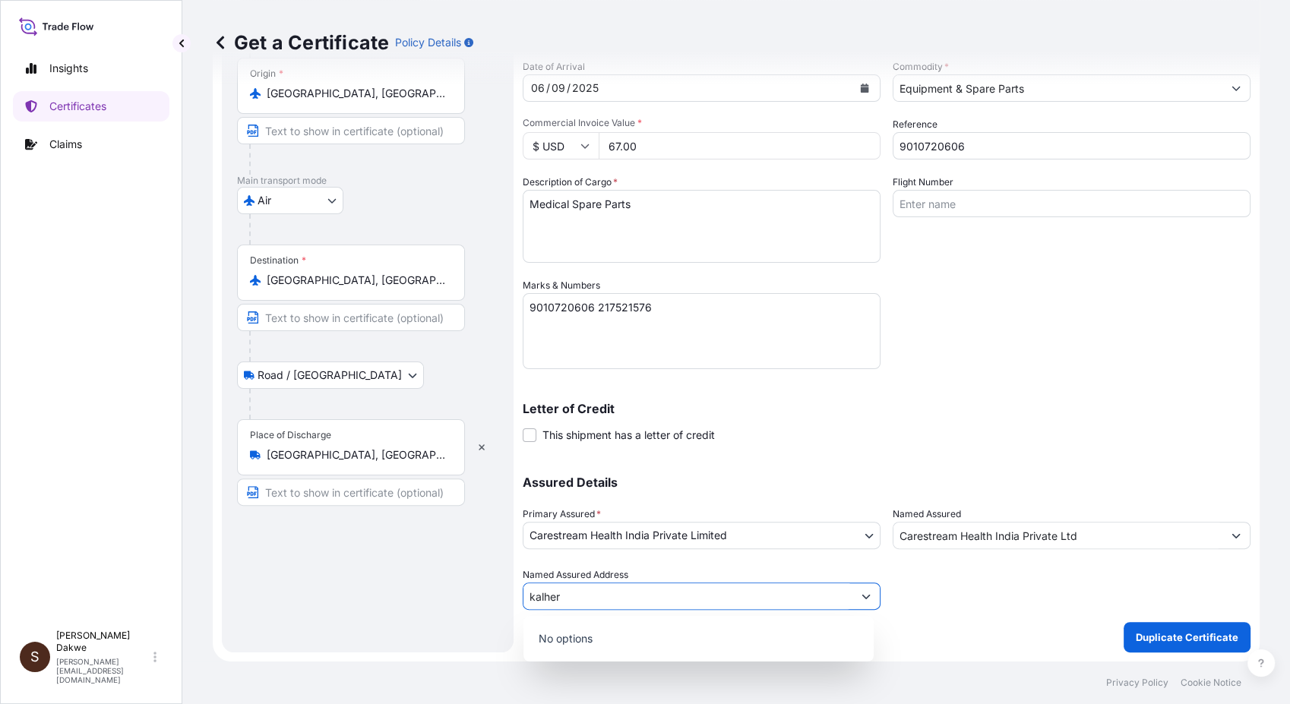
type input "kalher"
click at [609, 599] on input "bhiwandi" at bounding box center [688, 596] width 329 height 27
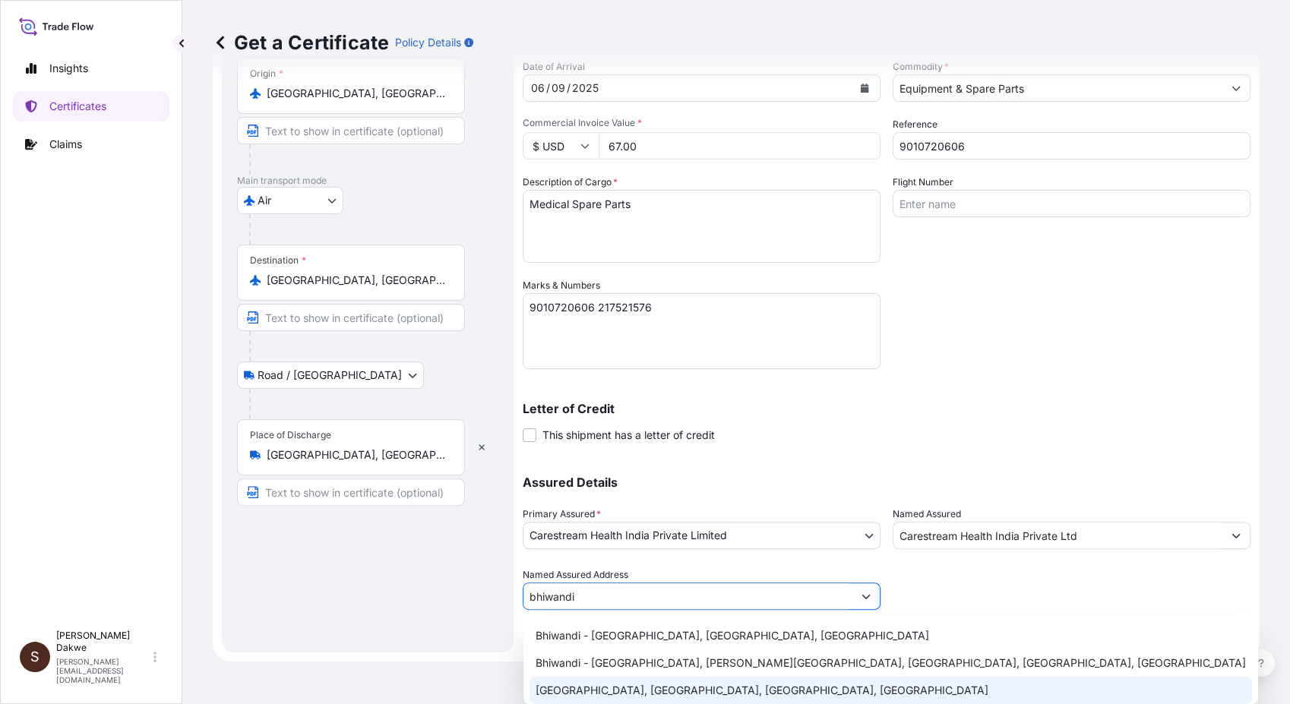
click at [779, 633] on div "[GEOGRAPHIC_DATA], [GEOGRAPHIC_DATA], [GEOGRAPHIC_DATA], [GEOGRAPHIC_DATA]" at bounding box center [891, 690] width 723 height 27
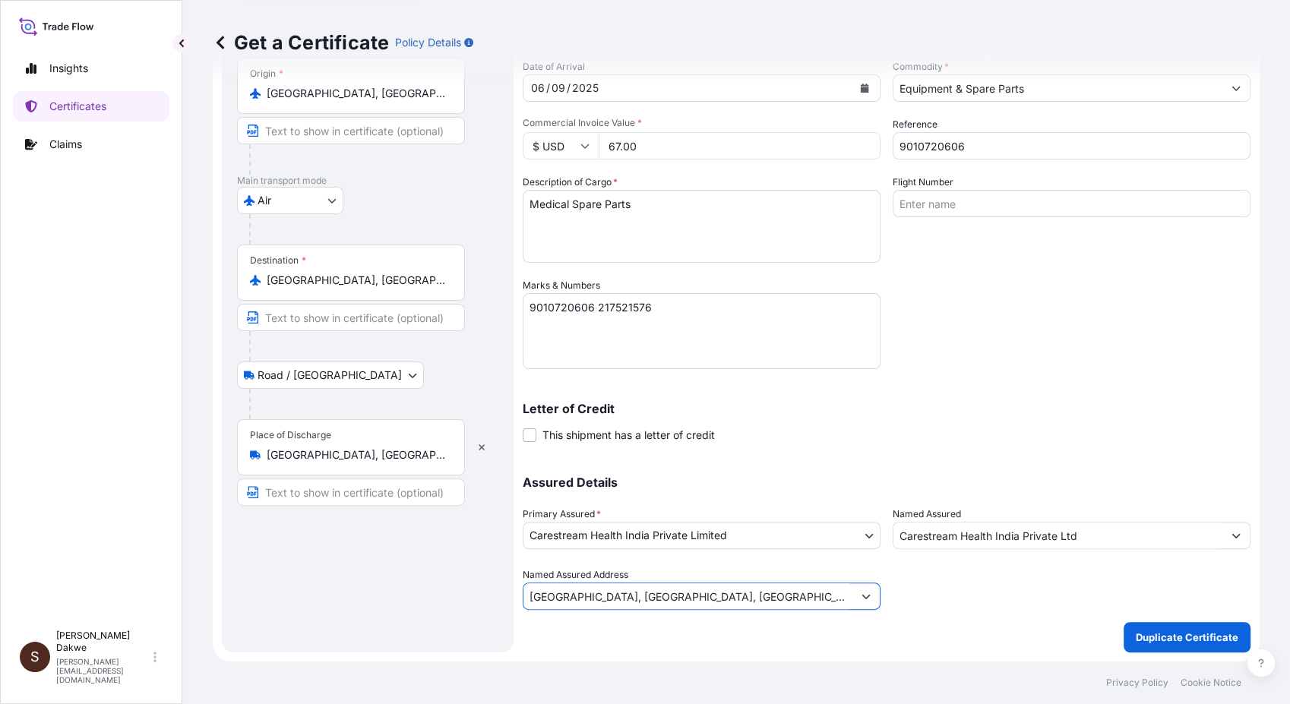
type input "[GEOGRAPHIC_DATA], [GEOGRAPHIC_DATA], [GEOGRAPHIC_DATA], [GEOGRAPHIC_DATA]"
click at [932, 626] on div "Coverage Type All risks Covers losses or damages due to any cause, except for t…" at bounding box center [887, 243] width 728 height 818
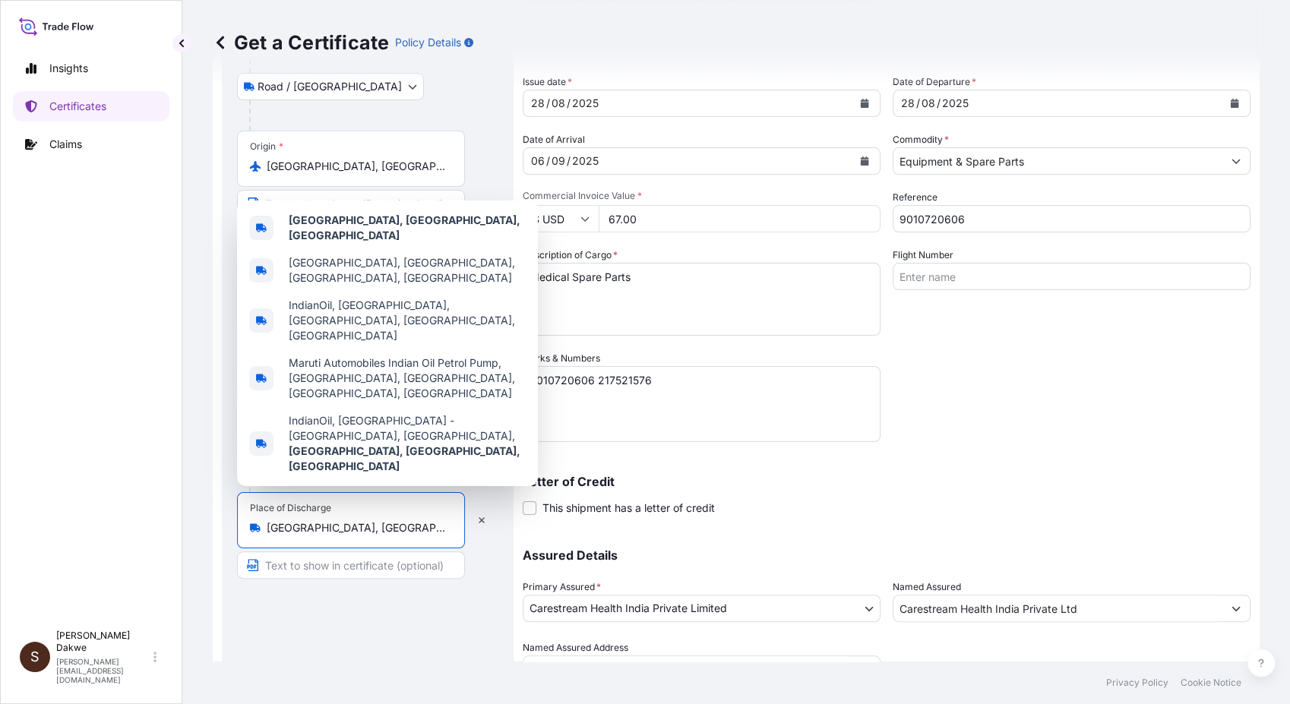
click at [413, 532] on input "[GEOGRAPHIC_DATA], [GEOGRAPHIC_DATA], [GEOGRAPHIC_DATA]" at bounding box center [356, 527] width 179 height 15
drag, startPoint x: 415, startPoint y: 529, endPoint x: 212, endPoint y: 530, distance: 202.9
click at [212, 530] on div "Get a Certificate Policy Details Route Details Place of loading [GEOGRAPHIC_DAT…" at bounding box center [736, 331] width 1108 height 662
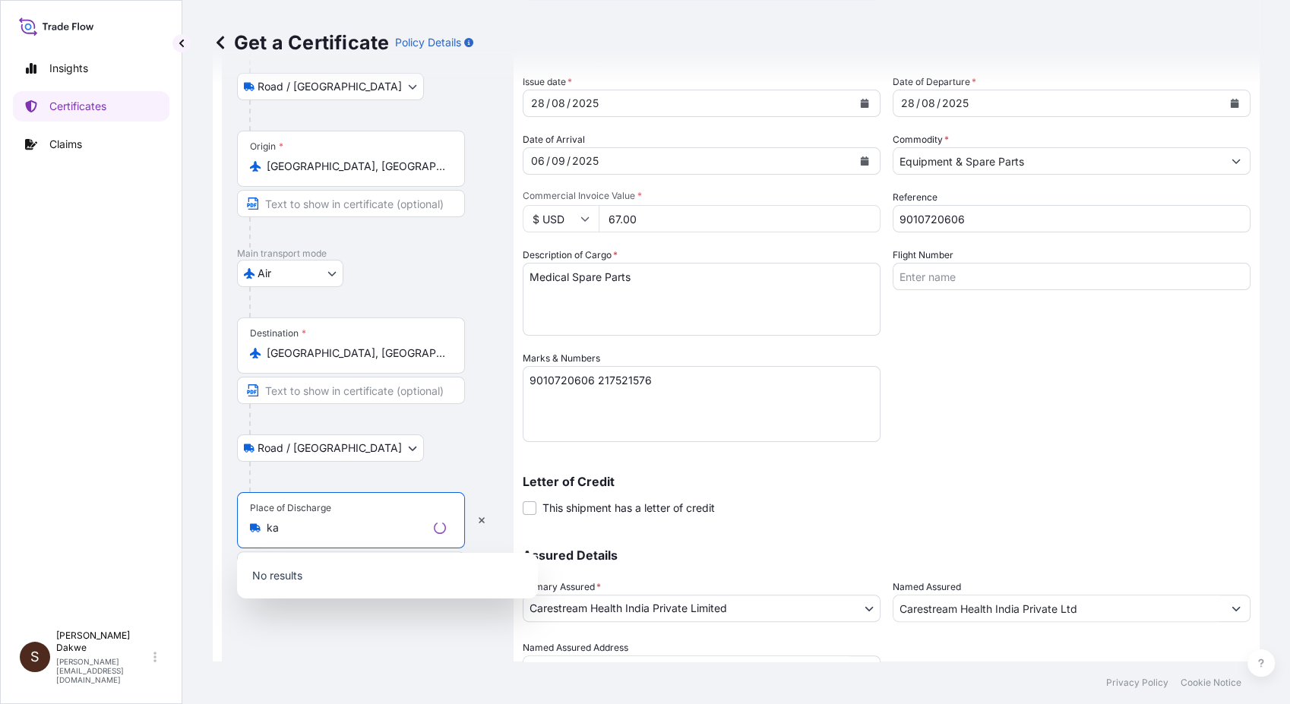
type input "k"
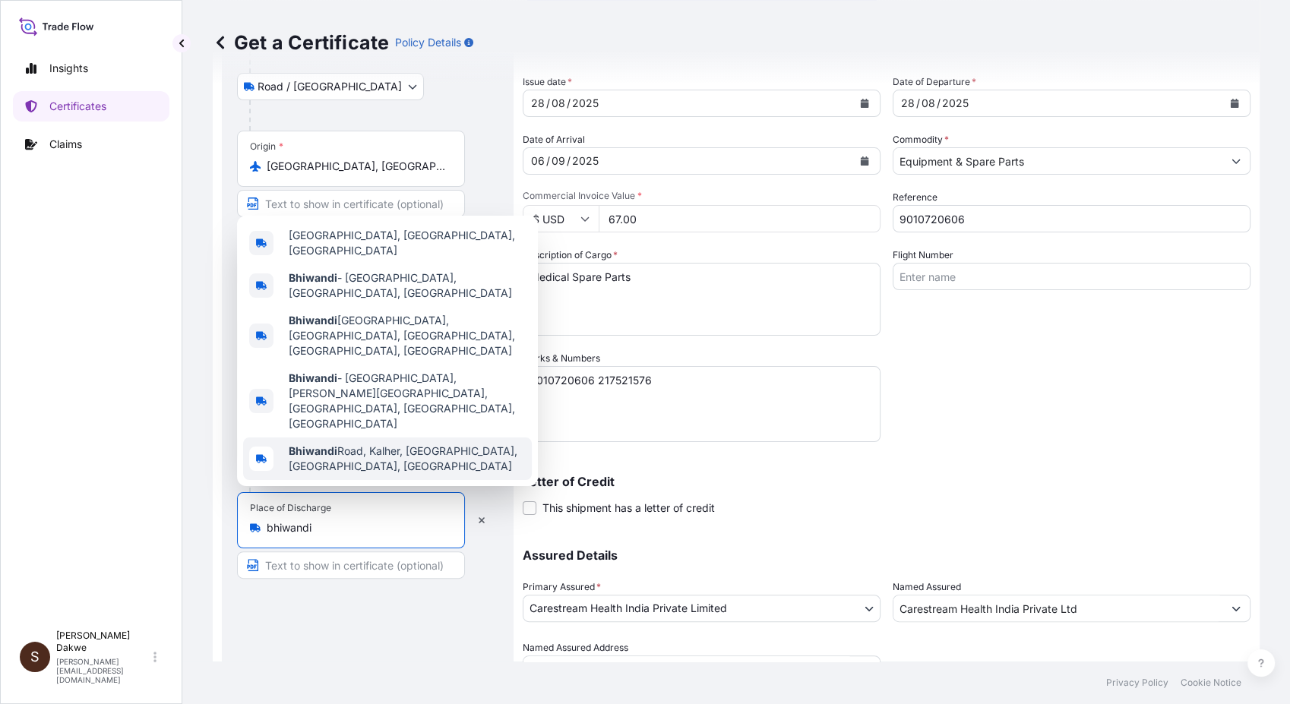
click at [435, 466] on span "[GEOGRAPHIC_DATA], [GEOGRAPHIC_DATA], [GEOGRAPHIC_DATA], [GEOGRAPHIC_DATA]" at bounding box center [407, 459] width 237 height 30
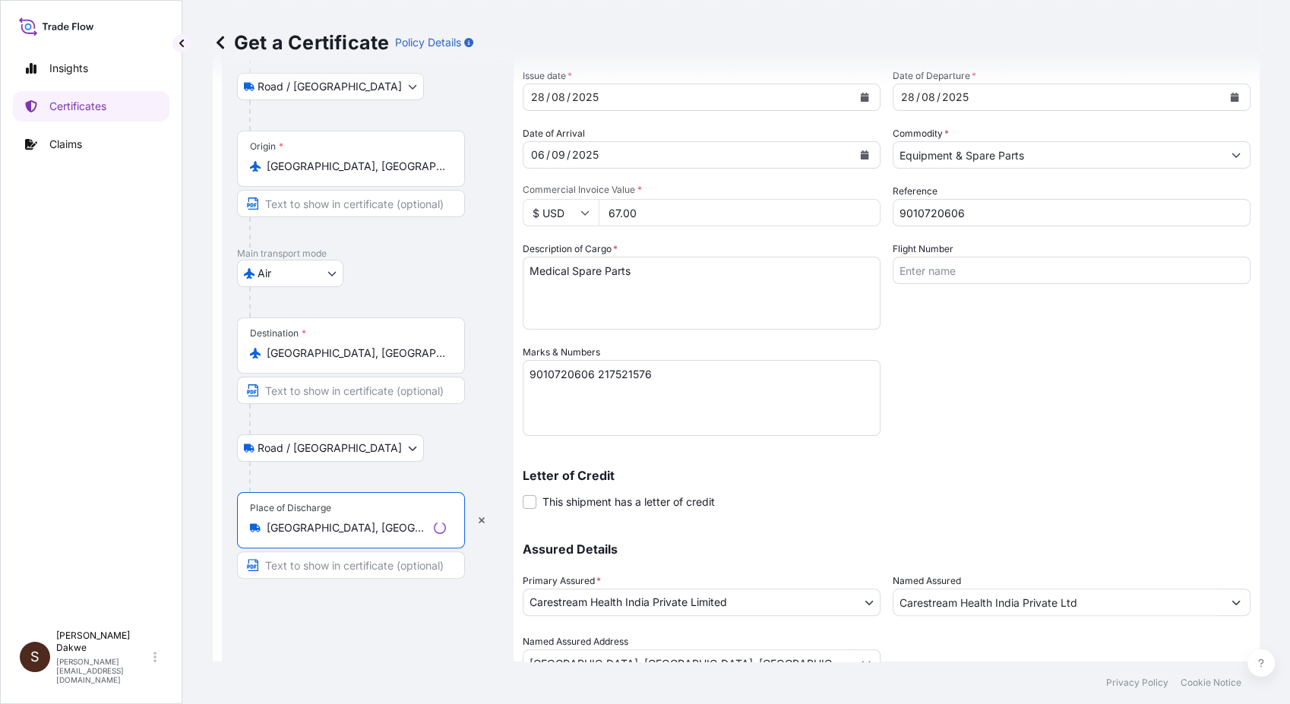
type input "[GEOGRAPHIC_DATA], [GEOGRAPHIC_DATA], [GEOGRAPHIC_DATA], [GEOGRAPHIC_DATA]"
click at [400, 627] on div "Route Details Reset Route Details Place of loading [GEOGRAPHIC_DATA], [GEOGRAPH…" at bounding box center [367, 310] width 261 height 788
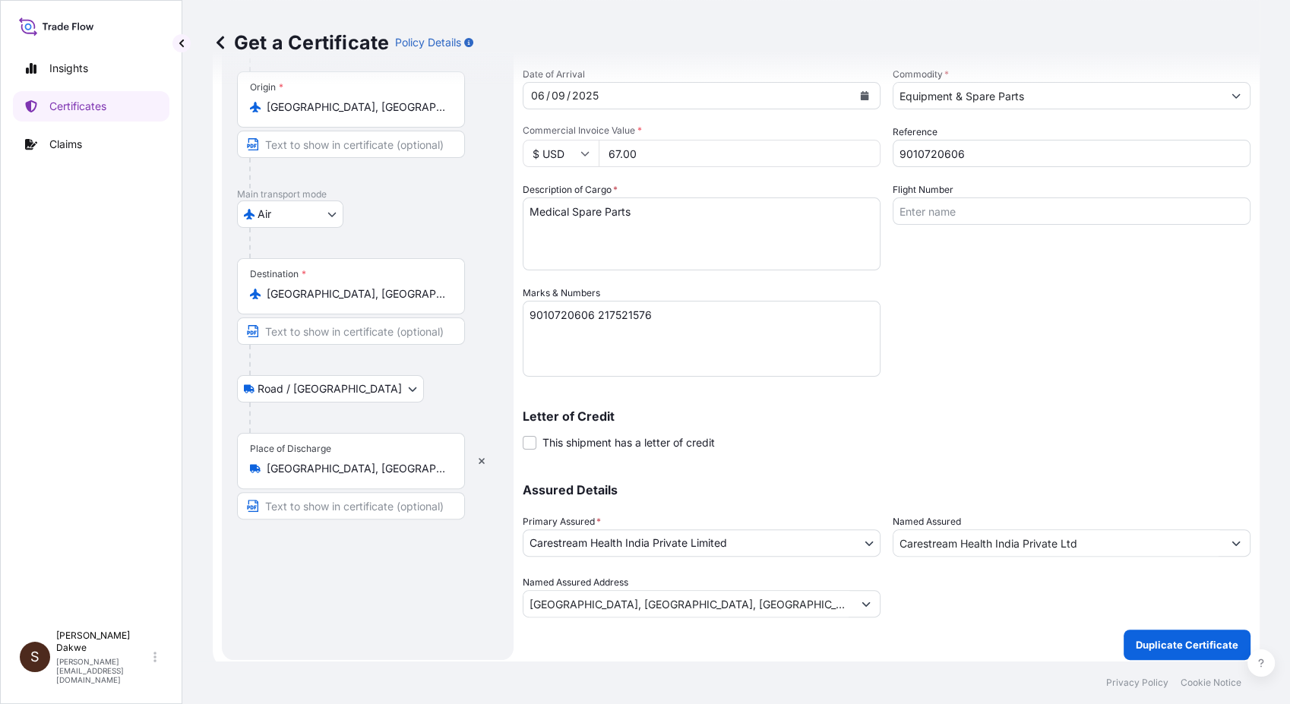
scroll to position [271, 0]
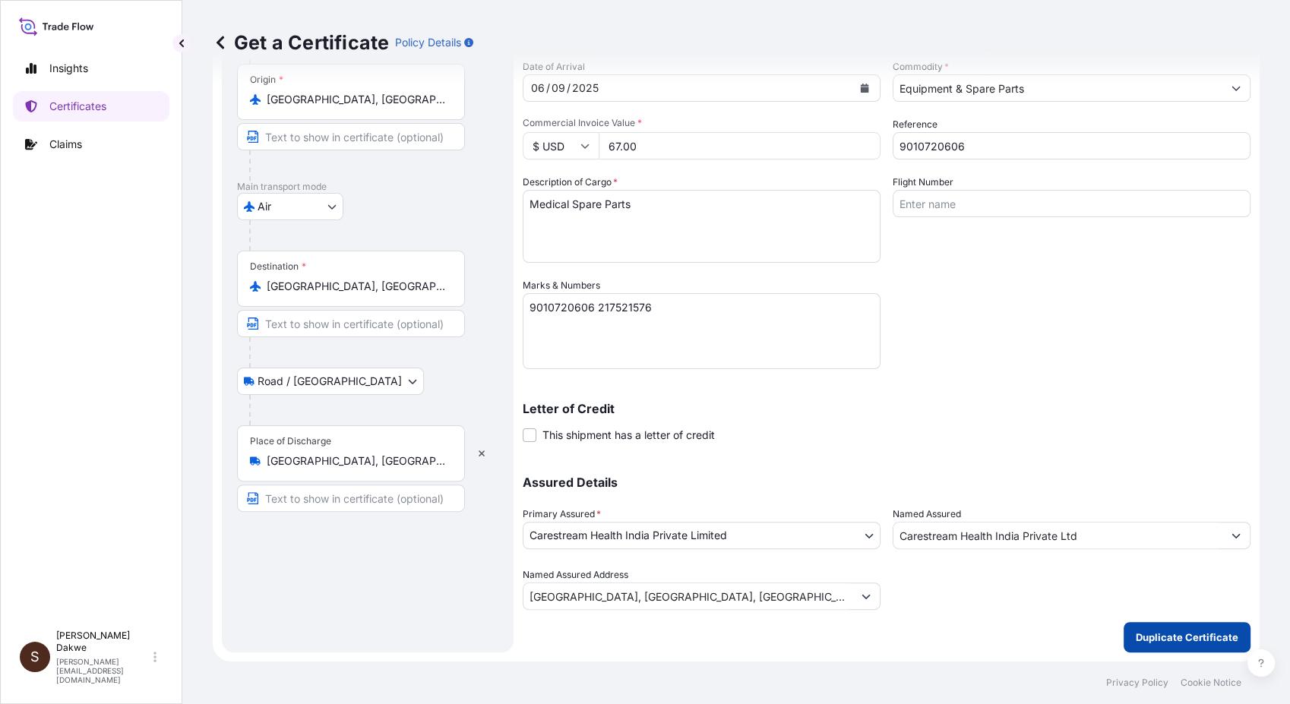
click at [1153, 633] on p "Duplicate Certificate" at bounding box center [1187, 637] width 103 height 15
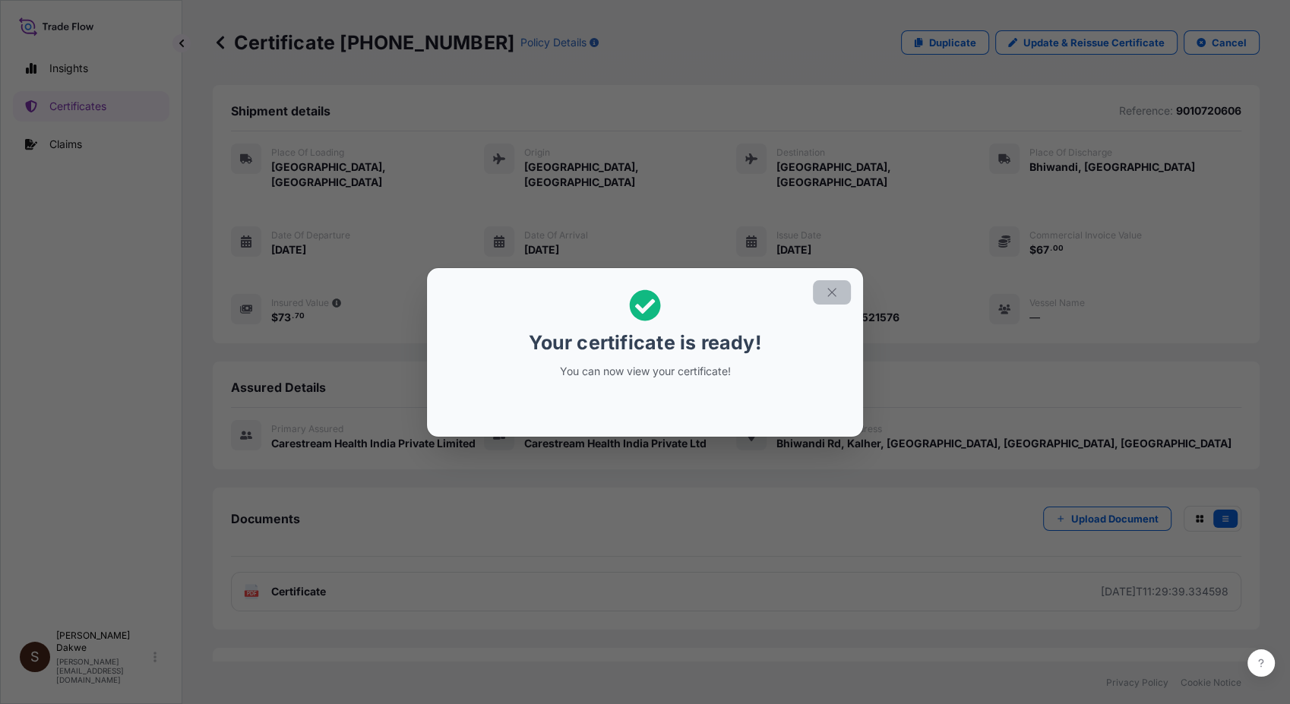
click at [831, 295] on icon "button" at bounding box center [832, 293] width 14 height 14
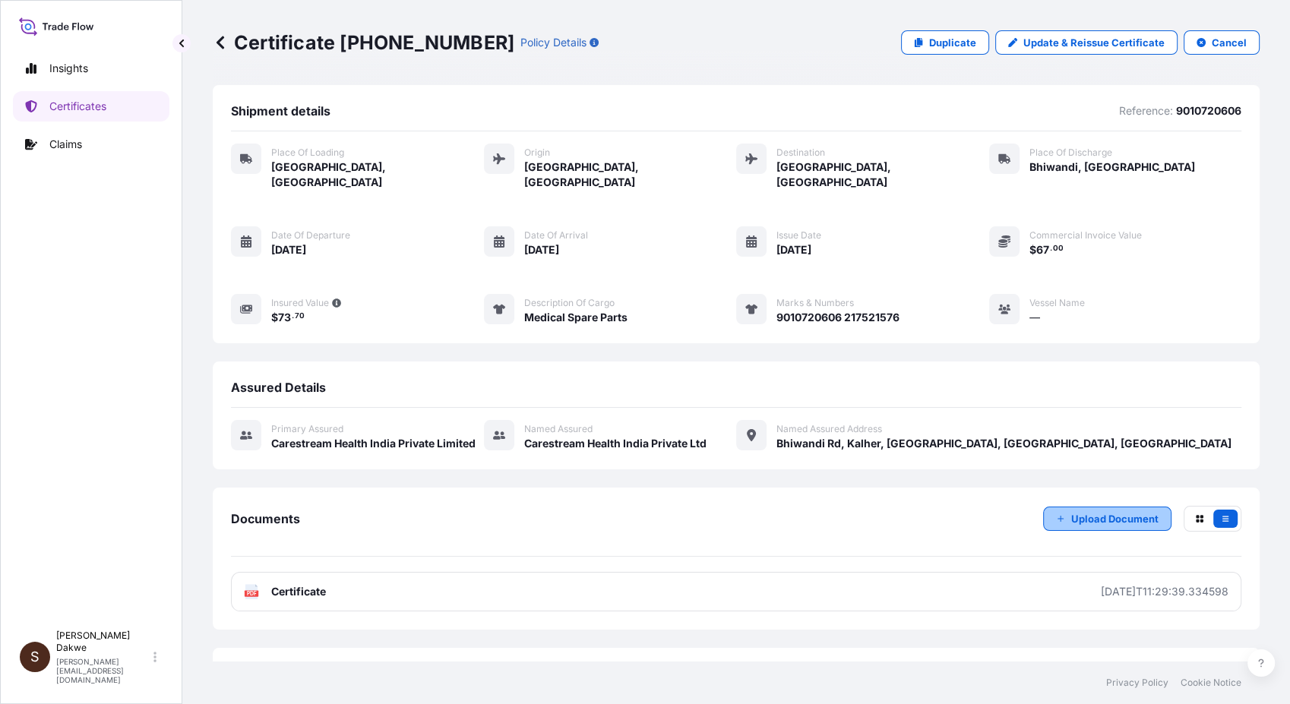
click at [1096, 511] on button "Upload Document" at bounding box center [1107, 519] width 128 height 24
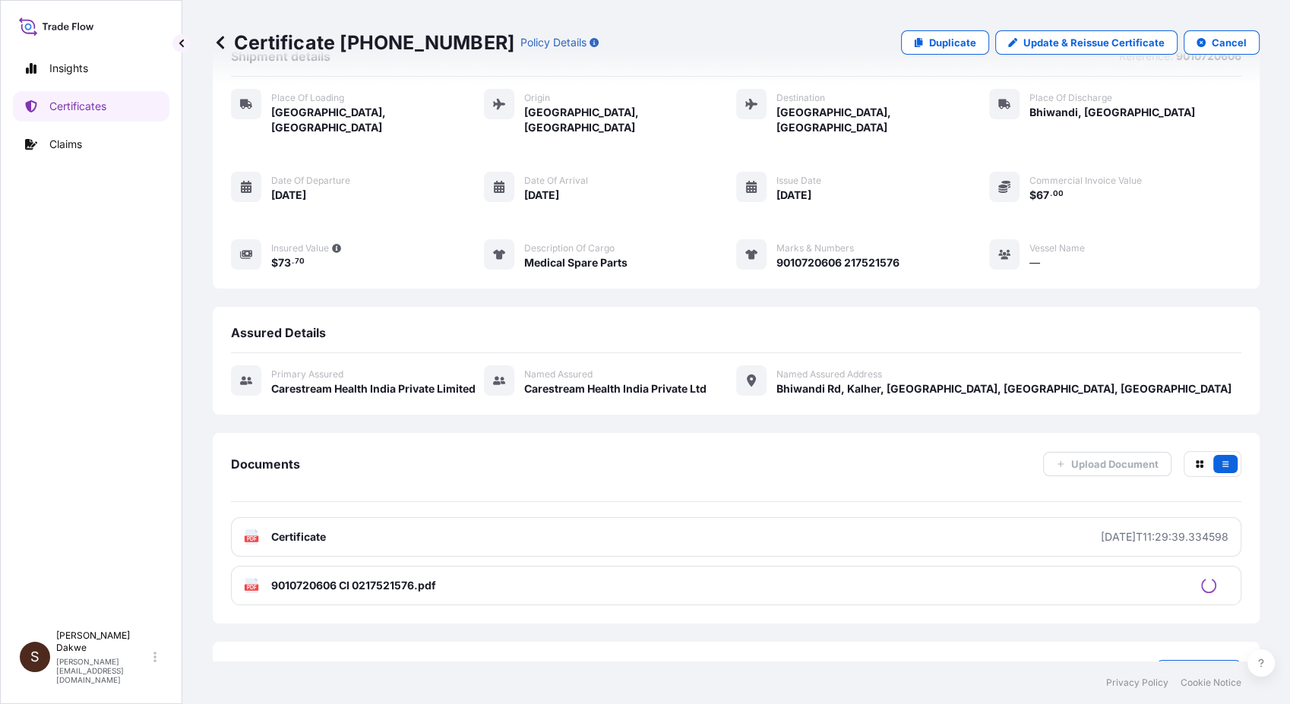
scroll to position [84, 0]
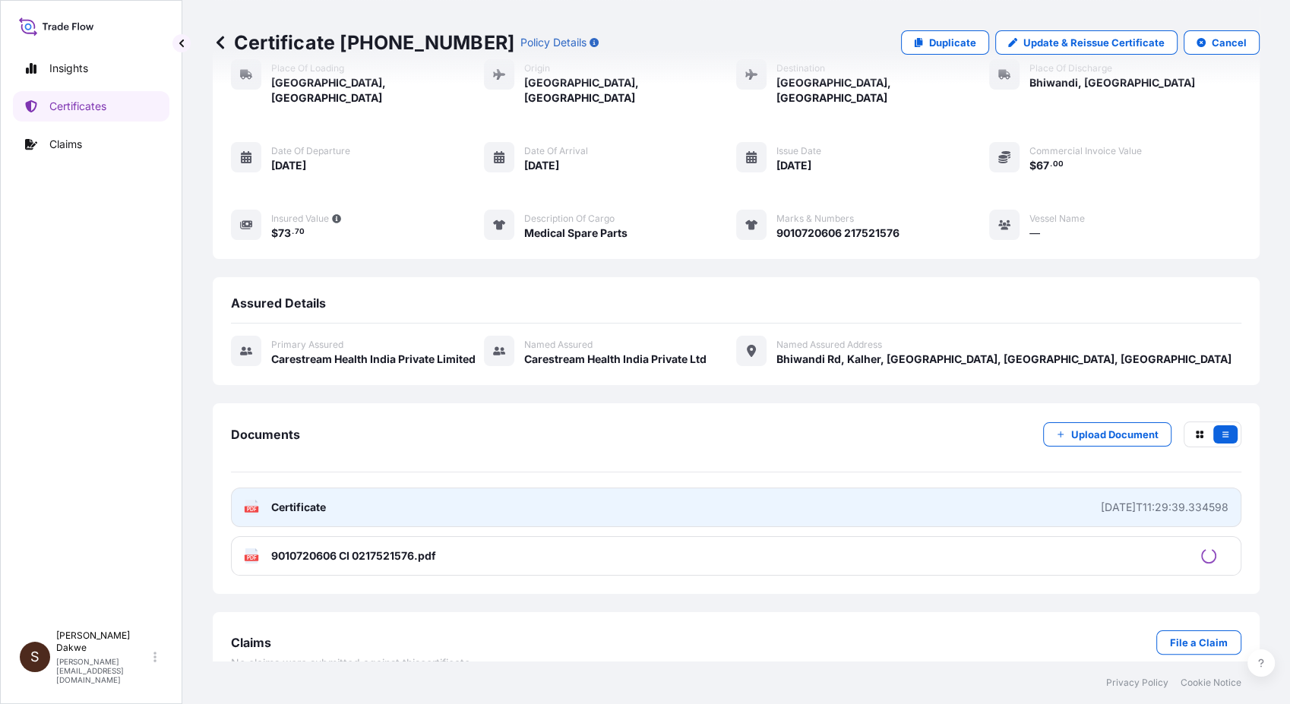
click at [1101, 500] on div "[DATE]T11:29:39.334598" at bounding box center [1165, 507] width 128 height 15
